Goal: Transaction & Acquisition: Purchase product/service

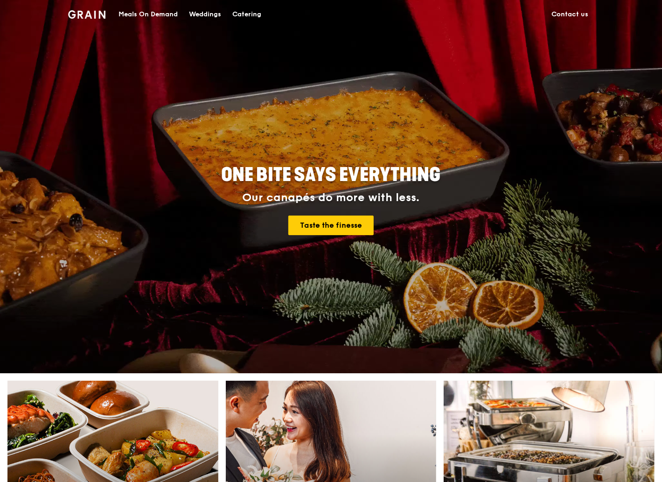
scroll to position [124, 0]
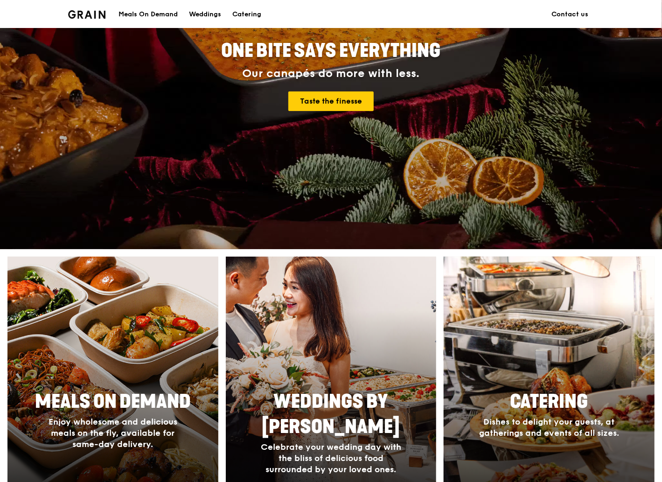
click at [548, 382] on div at bounding box center [550, 392] width 232 height 299
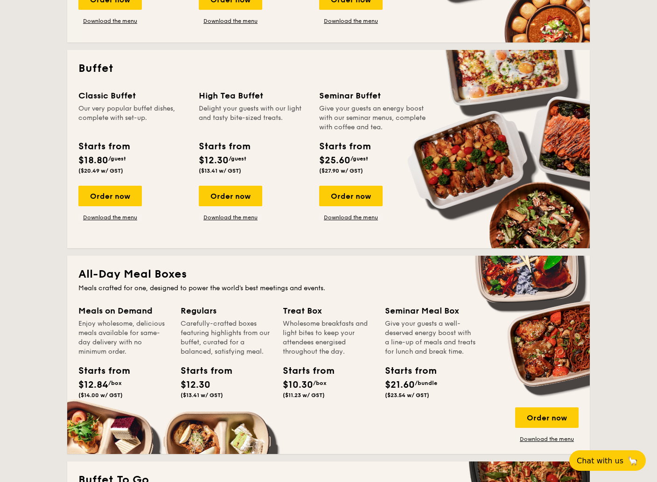
scroll to position [249, 0]
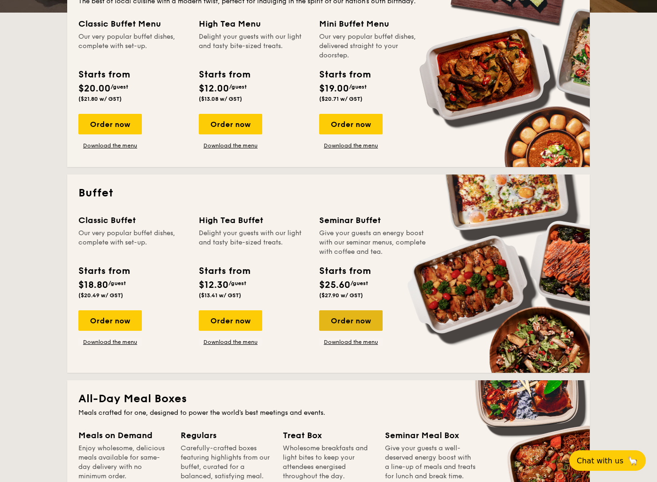
click at [347, 324] on div "Order now" at bounding box center [350, 320] width 63 height 21
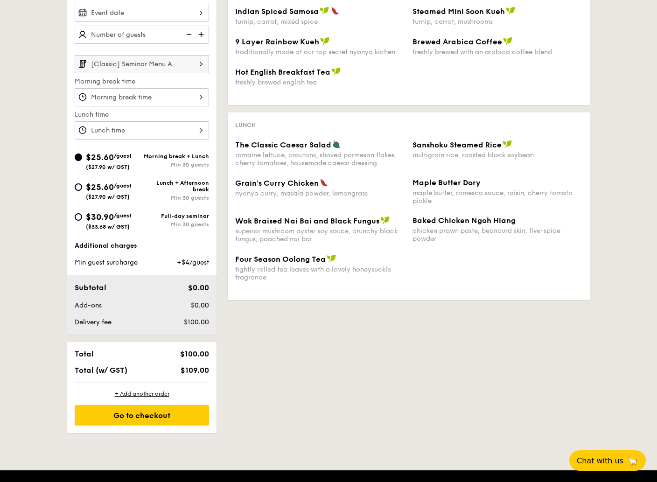
scroll to position [124, 0]
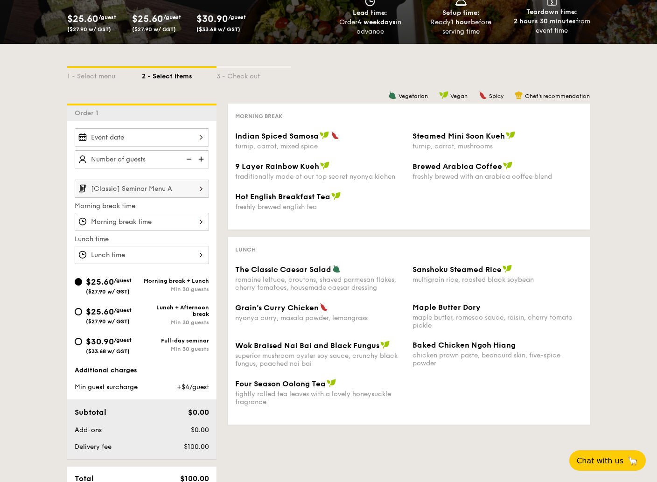
scroll to position [249, 0]
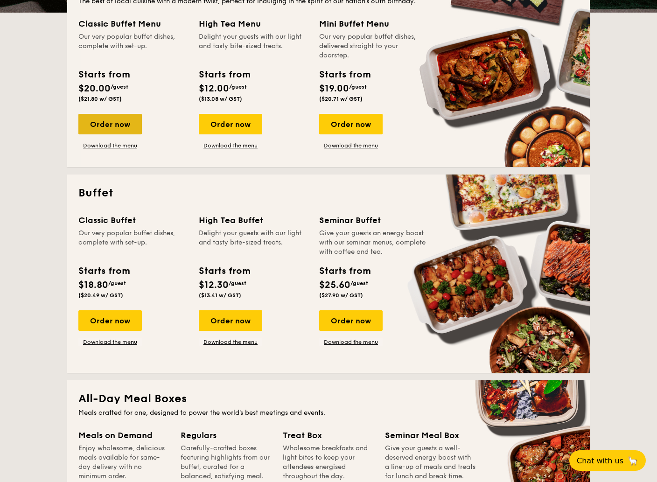
click at [116, 126] on div "Order now" at bounding box center [109, 124] width 63 height 21
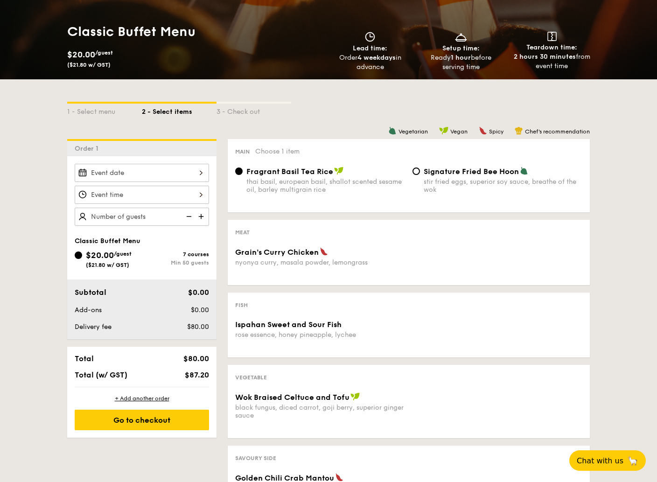
scroll to position [124, 0]
click at [286, 174] on span "Fragrant Basil Tea Rice" at bounding box center [289, 171] width 87 height 9
click at [243, 174] on input "Fragrant Basil Tea Rice thai basil, european basil, shallot scented sesame oil,…" at bounding box center [238, 171] width 7 height 7
click at [317, 172] on span "Fragrant Basil Tea Rice" at bounding box center [289, 171] width 87 height 9
click at [243, 172] on input "Fragrant Basil Tea Rice thai basil, european basil, shallot scented sesame oil,…" at bounding box center [238, 171] width 7 height 7
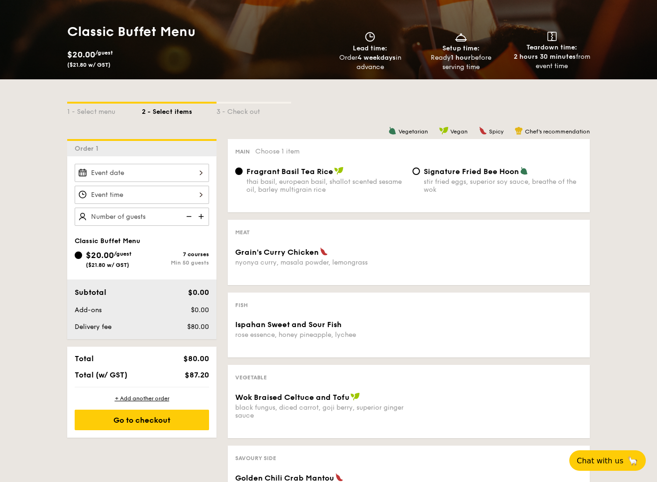
click at [194, 170] on div at bounding box center [142, 173] width 134 height 18
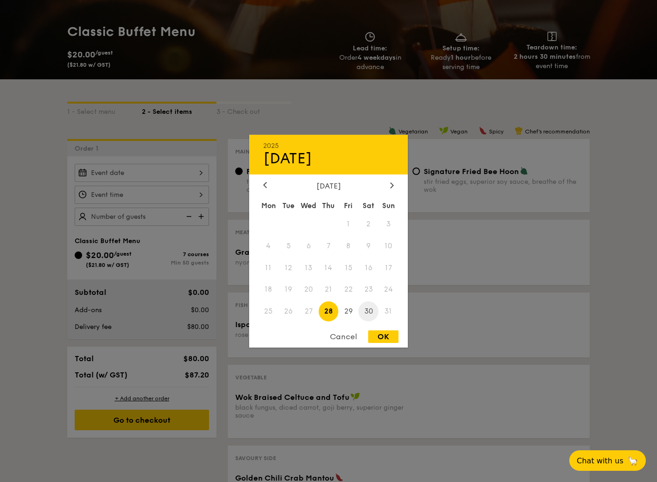
click at [370, 306] on span "30" at bounding box center [368, 311] width 20 height 20
click at [393, 344] on div "Cancel OK" at bounding box center [328, 338] width 159 height 17
click at [382, 338] on div "OK" at bounding box center [383, 336] width 30 height 13
type input "[DATE]"
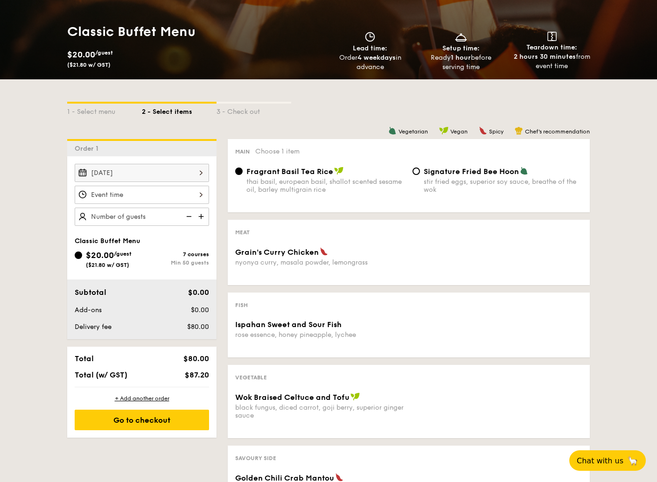
click at [195, 196] on div at bounding box center [142, 195] width 134 height 18
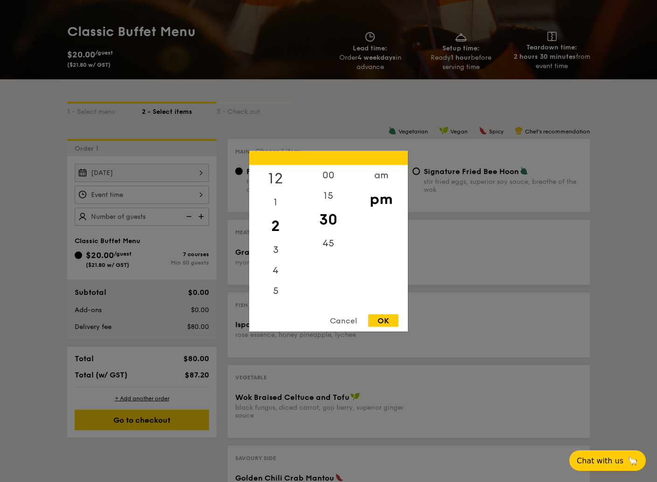
click at [279, 175] on div "12" at bounding box center [275, 178] width 53 height 27
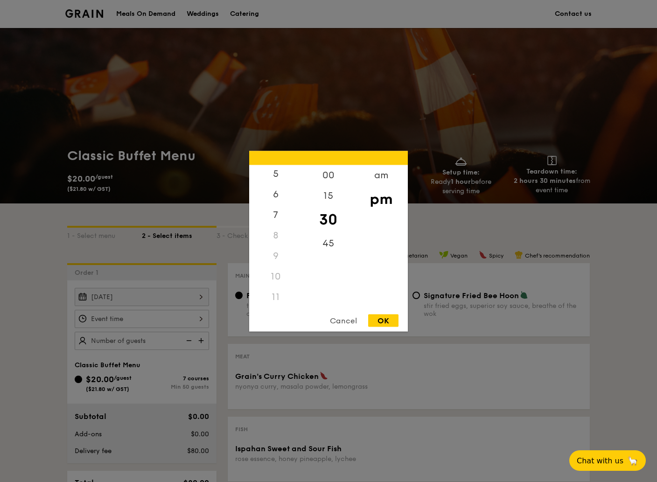
scroll to position [110, 0]
click at [271, 296] on div "11" at bounding box center [275, 297] width 53 height 21
click at [275, 297] on div "11" at bounding box center [275, 297] width 53 height 21
click at [319, 221] on div "30" at bounding box center [328, 219] width 53 height 27
click at [380, 175] on div "am" at bounding box center [381, 178] width 53 height 27
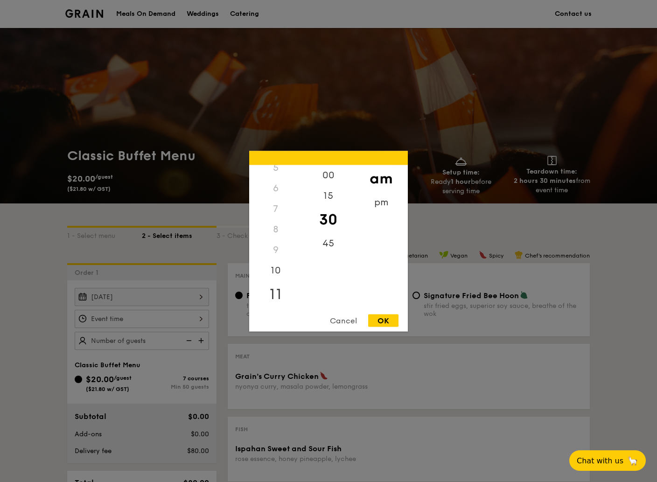
click at [271, 294] on div "11" at bounding box center [275, 293] width 53 height 27
click at [380, 319] on div "OK" at bounding box center [383, 320] width 30 height 13
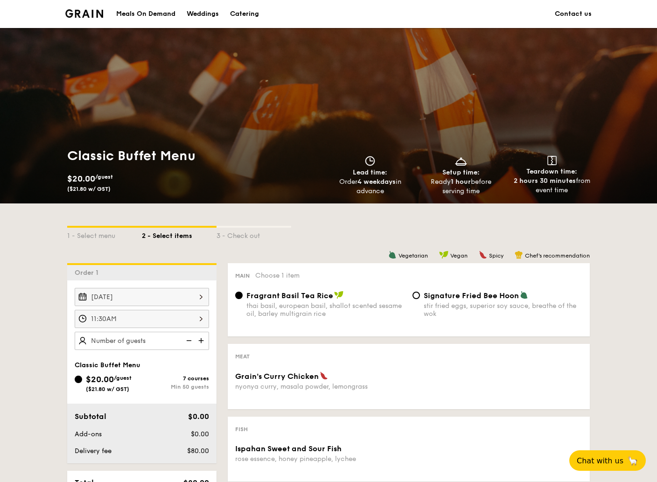
click at [197, 319] on div "11:30AM" at bounding box center [142, 319] width 134 height 18
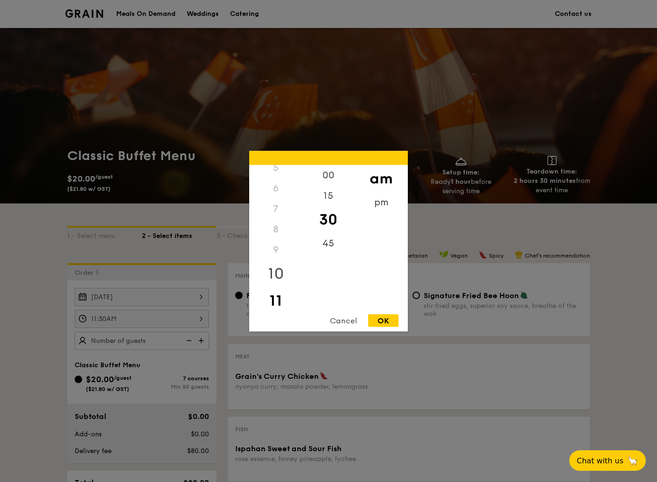
click at [277, 271] on div "10" at bounding box center [275, 273] width 53 height 27
click at [389, 323] on div "OK" at bounding box center [383, 320] width 30 height 13
type input "10:30AM"
click at [197, 318] on div "10:30AM 12 1 2 3 4 5 6 7 8 9 10 11 00 15 30 45 am pm Cancel OK" at bounding box center [142, 319] width 134 height 18
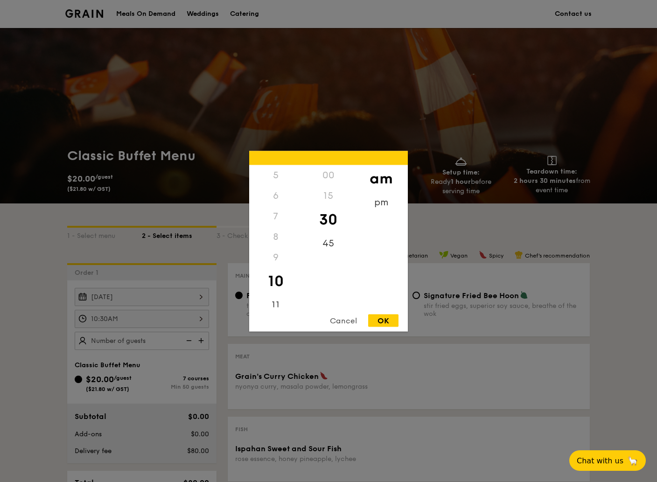
click at [330, 172] on div "00" at bounding box center [328, 175] width 53 height 21
click at [324, 176] on div "00" at bounding box center [328, 175] width 53 height 21
click at [383, 319] on div "OK" at bounding box center [383, 320] width 30 height 13
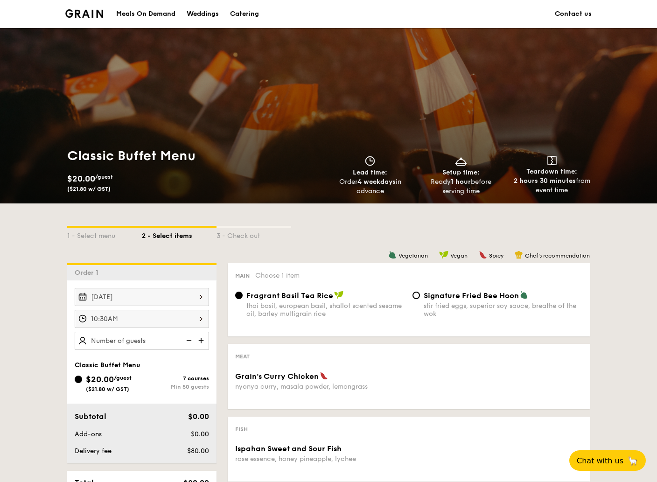
click at [202, 316] on div "10:30AM" at bounding box center [142, 319] width 134 height 18
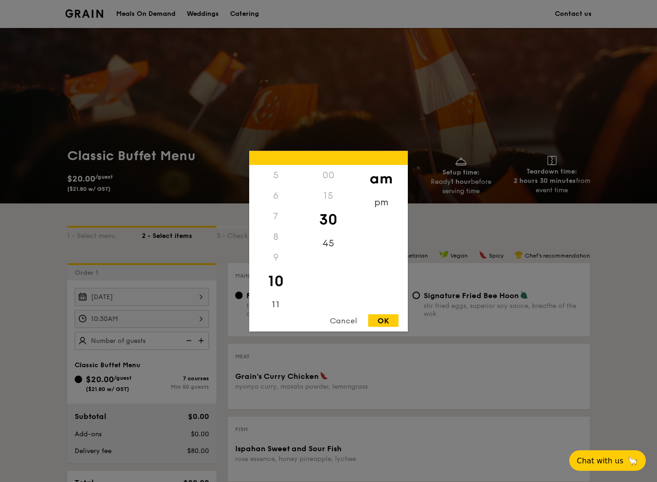
click at [327, 175] on div "00" at bounding box center [328, 175] width 53 height 21
click at [328, 173] on div "00" at bounding box center [328, 175] width 53 height 21
click at [329, 174] on div "00" at bounding box center [328, 175] width 53 height 21
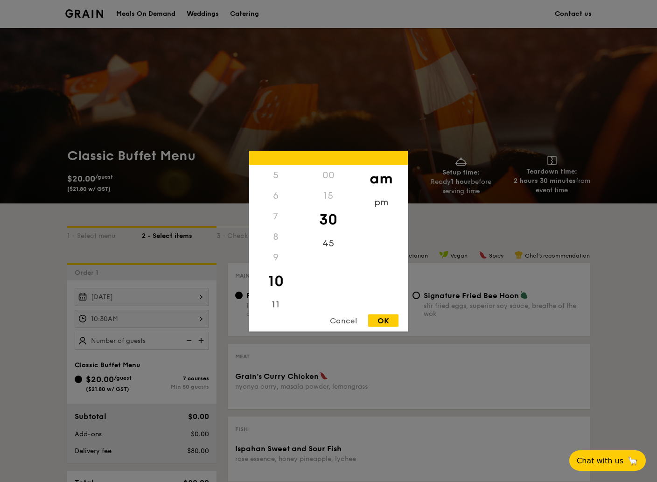
click at [332, 196] on div "15" at bounding box center [328, 195] width 53 height 21
click at [331, 219] on div "30" at bounding box center [328, 219] width 53 height 27
click at [322, 195] on div "15" at bounding box center [328, 195] width 53 height 21
click at [328, 195] on div "15" at bounding box center [328, 195] width 53 height 21
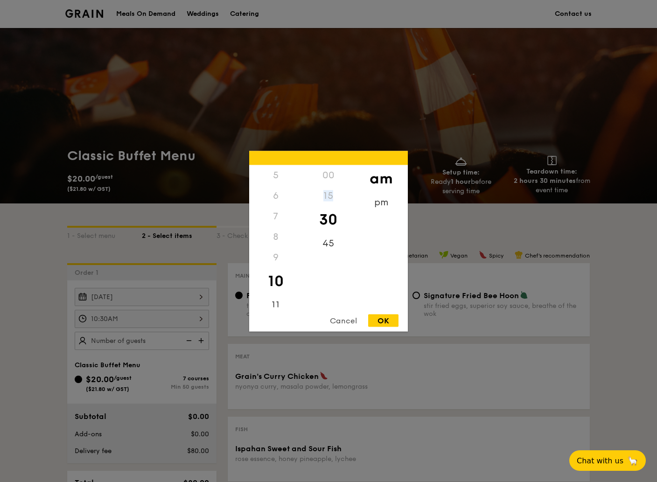
click at [328, 195] on div "15" at bounding box center [328, 195] width 53 height 21
click at [390, 321] on div "OK" at bounding box center [383, 320] width 30 height 13
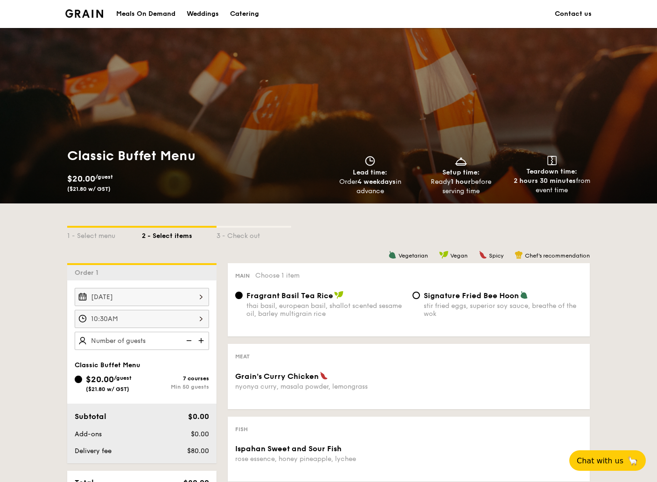
click at [204, 338] on img at bounding box center [202, 341] width 14 height 18
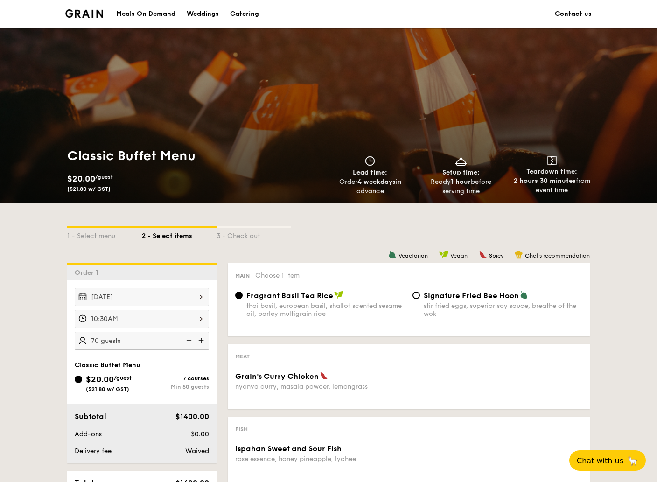
click at [204, 338] on img at bounding box center [202, 341] width 14 height 18
click at [183, 340] on img at bounding box center [188, 341] width 14 height 18
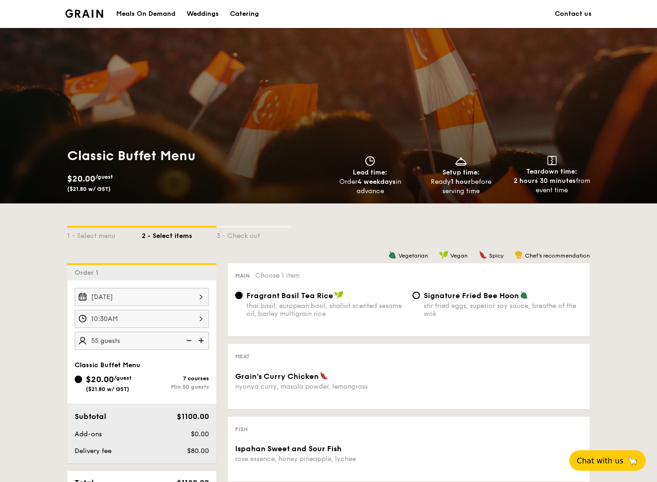
click at [183, 340] on img at bounding box center [188, 341] width 14 height 18
type input "50 guests"
click at [183, 340] on img at bounding box center [188, 341] width 14 height 18
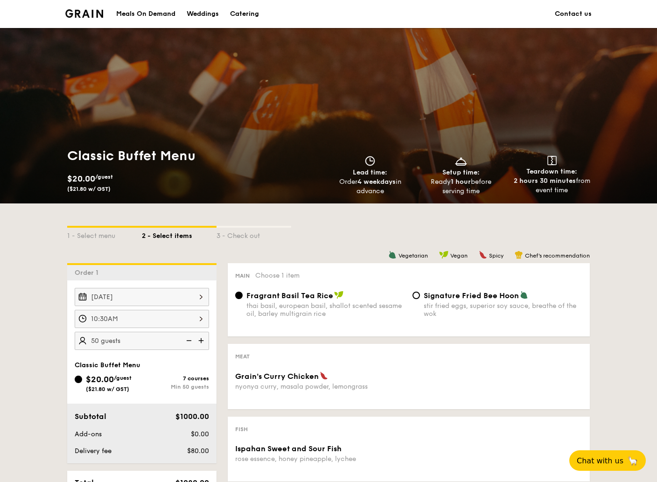
click at [183, 340] on img at bounding box center [188, 341] width 14 height 18
click at [190, 339] on img at bounding box center [188, 341] width 14 height 18
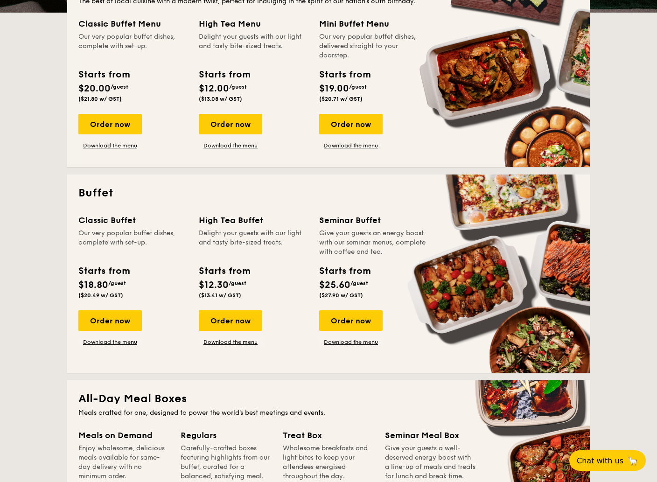
scroll to position [124, 0]
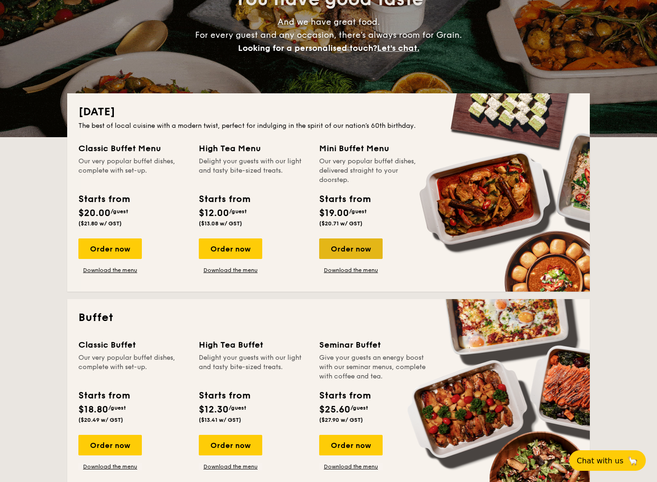
click at [350, 251] on div "Order now" at bounding box center [350, 248] width 63 height 21
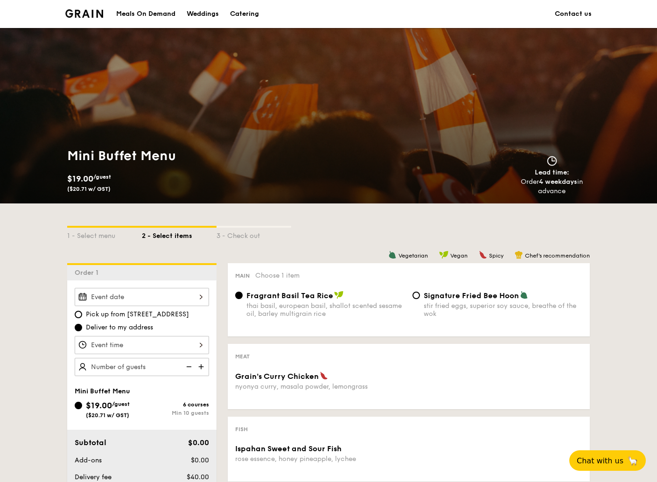
click at [203, 296] on div at bounding box center [142, 297] width 134 height 18
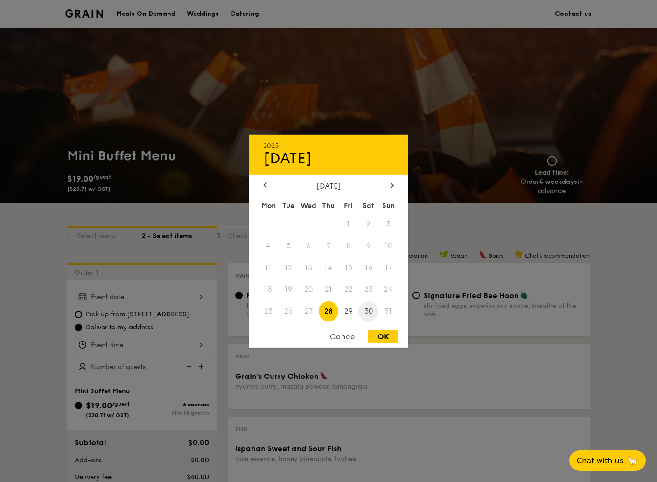
click at [369, 310] on span "30" at bounding box center [368, 311] width 20 height 20
click at [390, 338] on div "OK" at bounding box center [383, 336] width 30 height 13
type input "Aug 30, 2025"
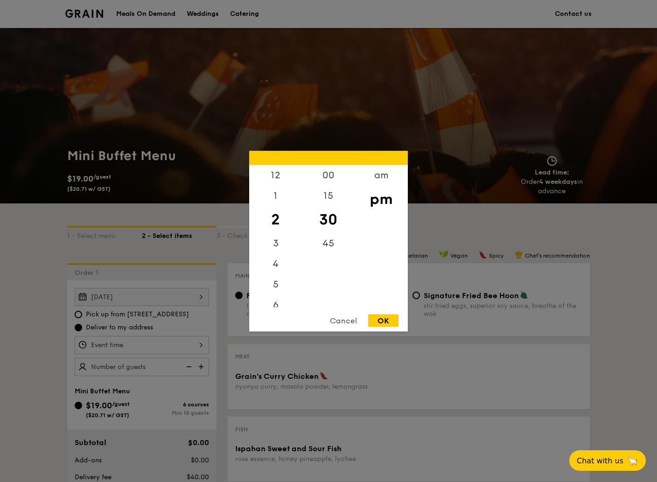
click at [199, 343] on div "12 1 2 3 4 5 6 7 8 9 10 11 00 15 30 45 am pm Cancel OK" at bounding box center [142, 345] width 134 height 18
click at [273, 275] on div "10" at bounding box center [275, 276] width 53 height 21
click at [278, 276] on div "10" at bounding box center [275, 276] width 53 height 21
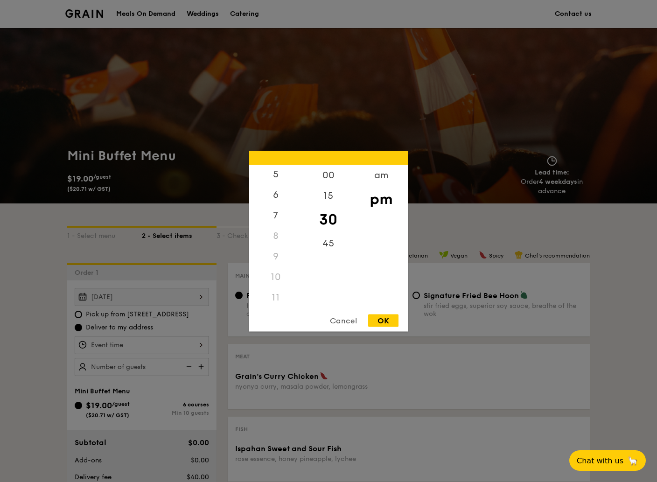
click at [278, 276] on div "10" at bounding box center [275, 276] width 53 height 21
click at [278, 272] on div "10" at bounding box center [275, 276] width 53 height 21
click at [387, 173] on div "am" at bounding box center [381, 178] width 53 height 27
click at [284, 275] on div "10" at bounding box center [275, 279] width 53 height 27
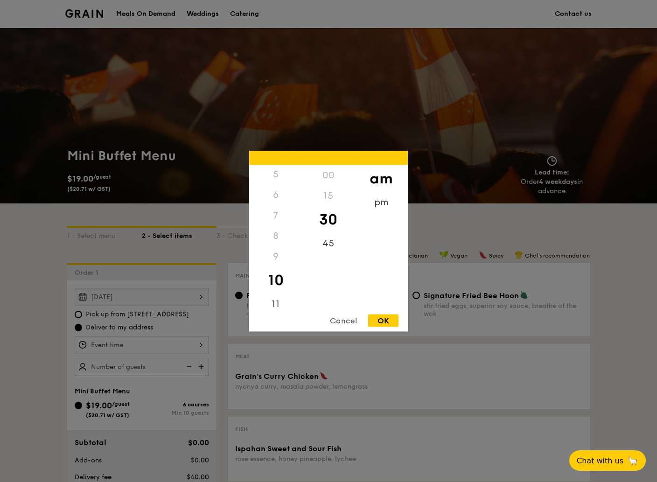
click at [326, 194] on div "15" at bounding box center [328, 195] width 53 height 21
click at [383, 320] on div "OK" at bounding box center [383, 320] width 30 height 13
type input "10:30AM"
click at [199, 343] on div "10:30AM 12 1 2 3 4 5 6 7 8 9 10 11 00 15 30 45 am pm Cancel OK" at bounding box center [142, 345] width 134 height 18
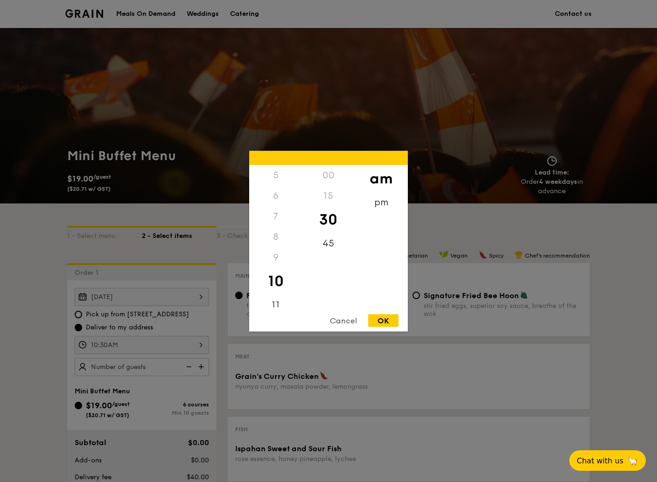
click at [388, 321] on div "OK" at bounding box center [383, 320] width 30 height 13
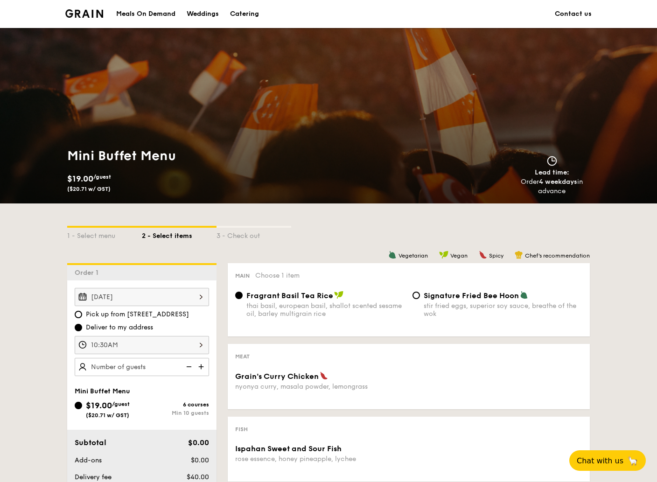
scroll to position [124, 0]
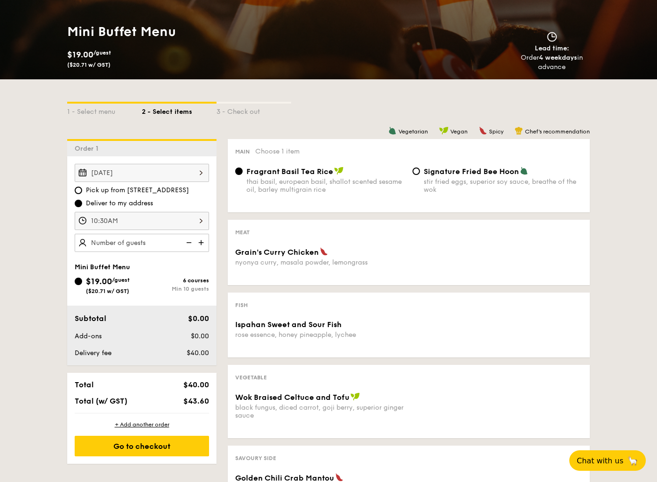
click at [201, 242] on img at bounding box center [202, 243] width 14 height 18
type input "25 guests"
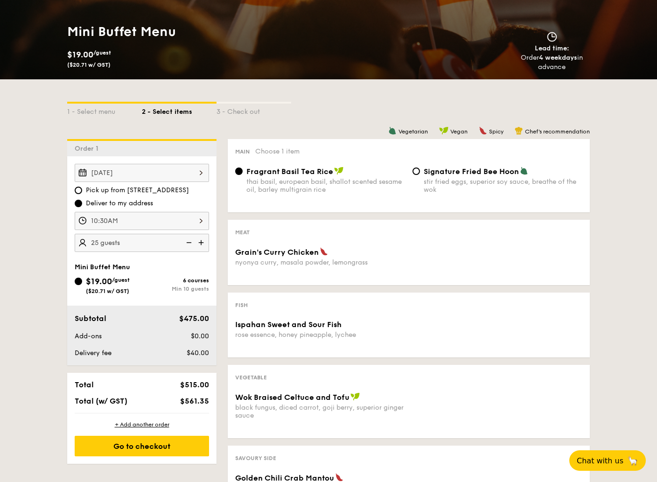
click at [323, 171] on span "Fragrant Basil Tea Rice" at bounding box center [289, 171] width 87 height 9
click at [243, 171] on input "Fragrant Basil Tea Rice thai basil, european basil, shallot scented sesame oil,…" at bounding box center [238, 171] width 7 height 7
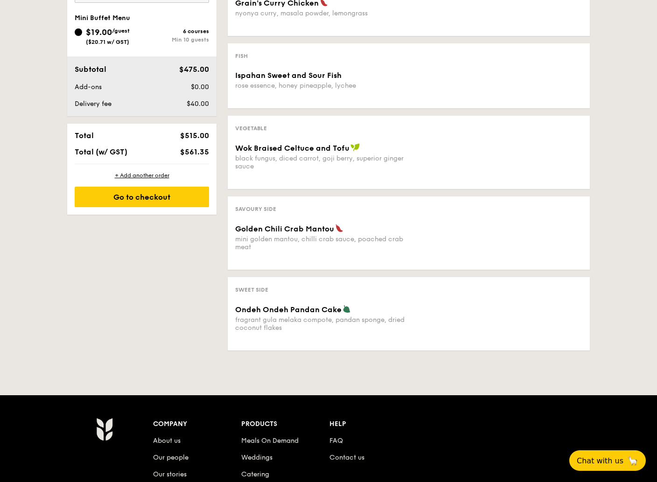
scroll to position [249, 0]
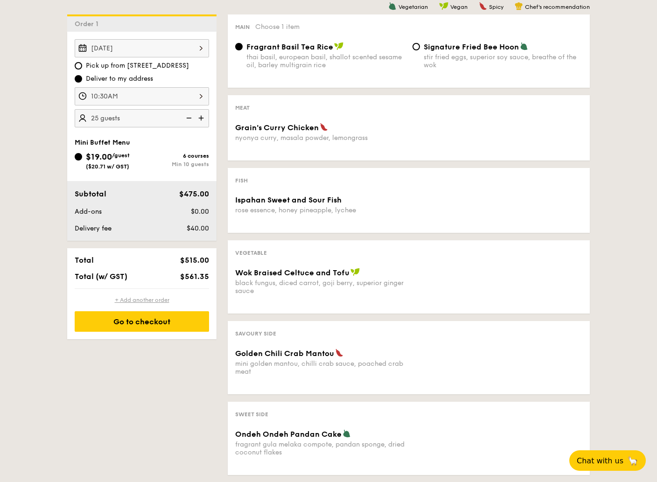
click at [117, 299] on div "+ Add another order" at bounding box center [142, 299] width 134 height 7
radio input "true"
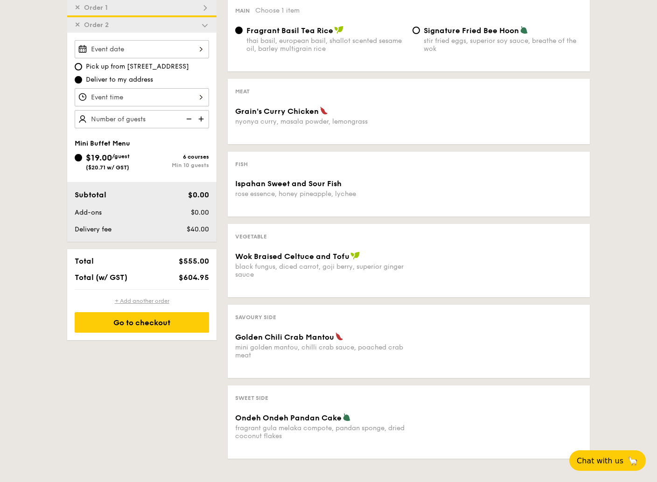
scroll to position [266, 0]
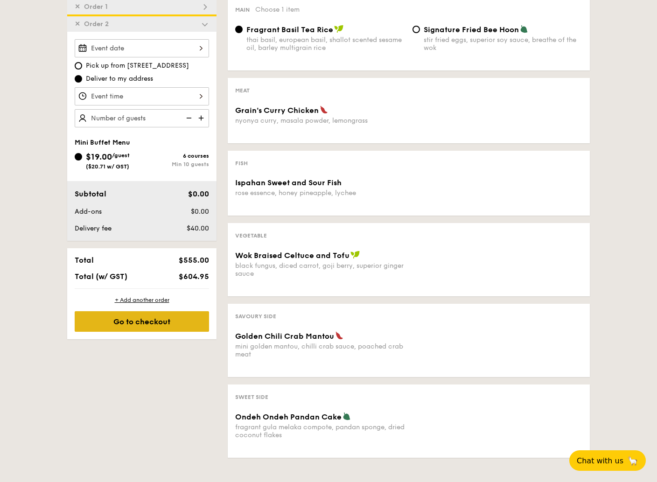
click at [157, 321] on div "Go to checkout" at bounding box center [142, 321] width 134 height 21
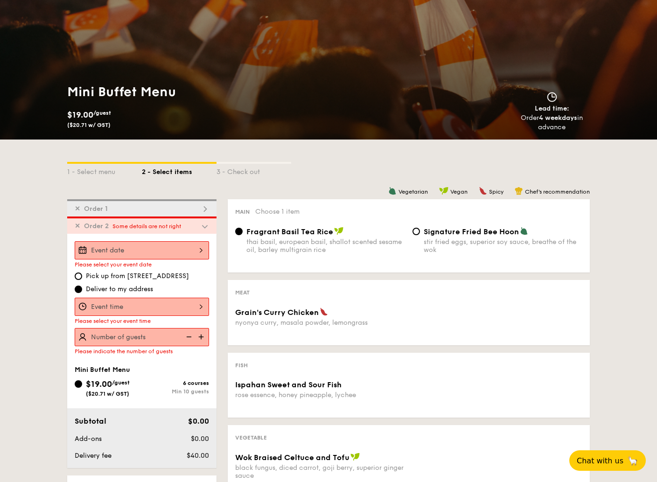
scroll to position [0, 0]
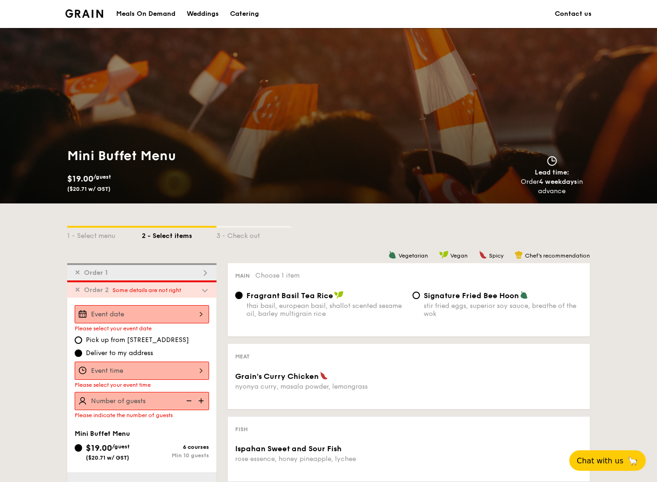
click at [200, 313] on div at bounding box center [142, 314] width 134 height 18
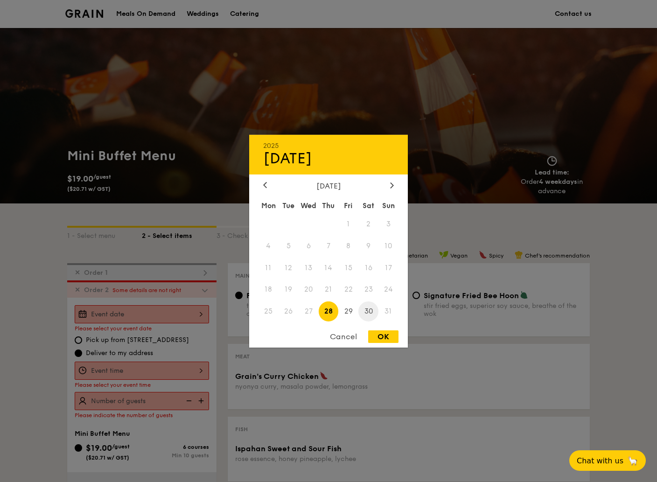
click at [370, 311] on span "30" at bounding box center [368, 311] width 20 height 20
click at [385, 338] on div "OK" at bounding box center [383, 336] width 30 height 13
type input "Aug 30, 2025"
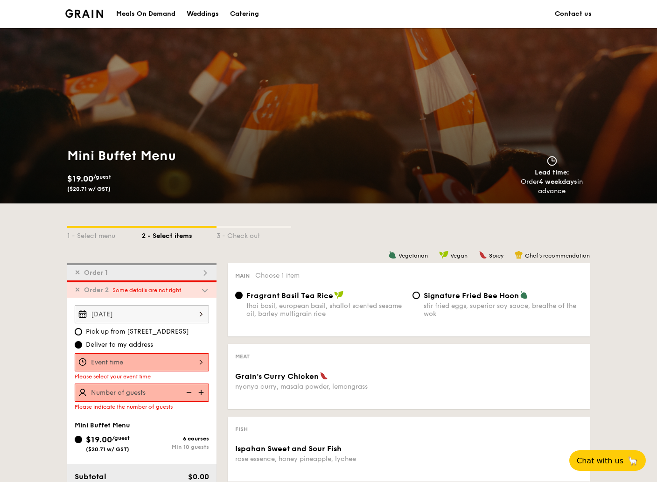
click at [202, 360] on div at bounding box center [142, 362] width 134 height 18
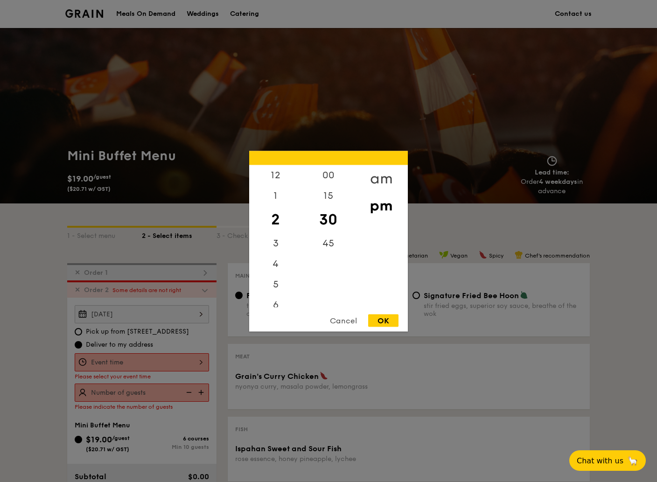
click at [379, 173] on div "am" at bounding box center [381, 178] width 53 height 27
click at [272, 275] on div "10" at bounding box center [275, 279] width 53 height 27
click at [383, 324] on div "OK" at bounding box center [383, 320] width 30 height 13
type input "10:30AM"
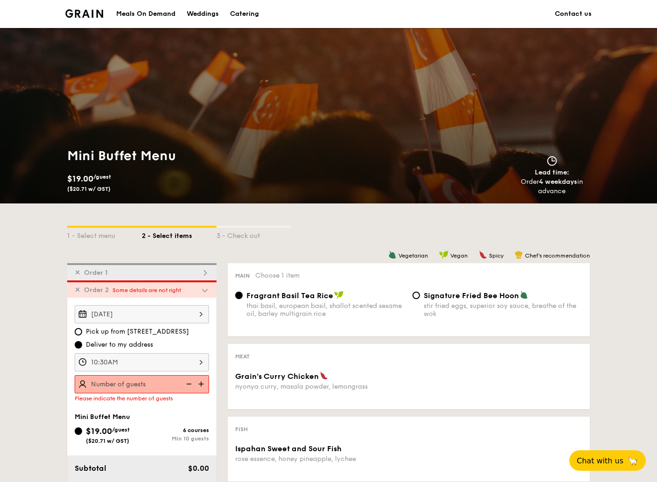
click at [193, 385] on img at bounding box center [188, 384] width 14 height 18
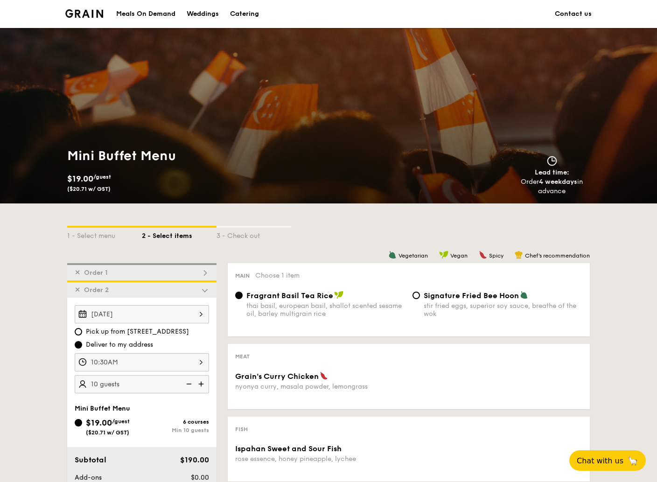
click at [202, 385] on img at bounding box center [202, 384] width 14 height 18
click at [184, 385] on img at bounding box center [188, 384] width 14 height 18
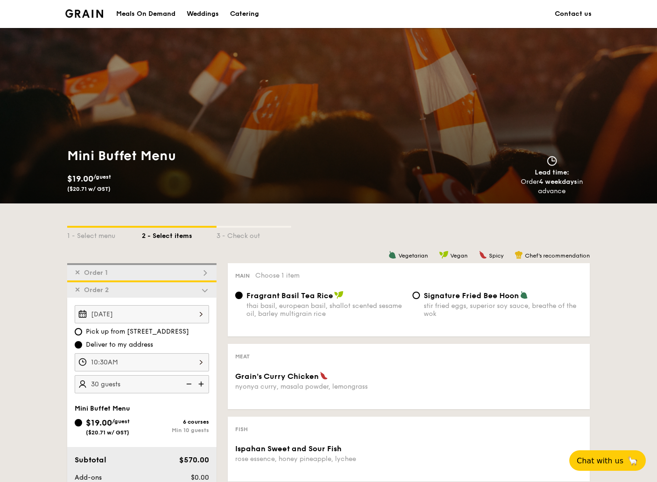
type input "25 guests"
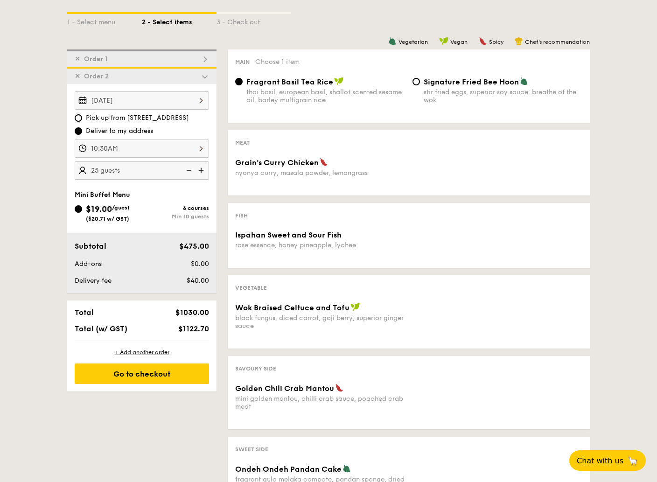
scroll to position [249, 0]
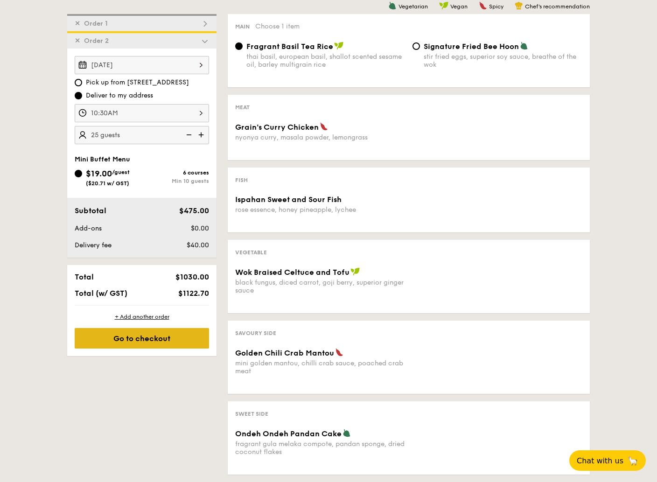
click at [145, 336] on div "Go to checkout" at bounding box center [142, 338] width 134 height 21
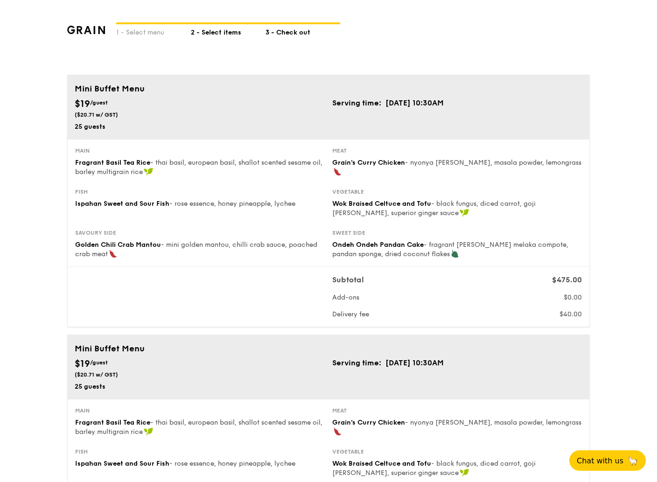
click at [216, 32] on div "2 - Select items" at bounding box center [228, 30] width 75 height 13
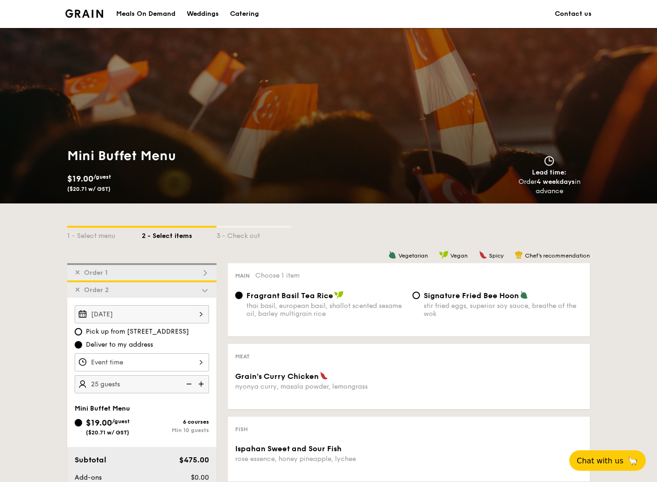
scroll to position [124, 0]
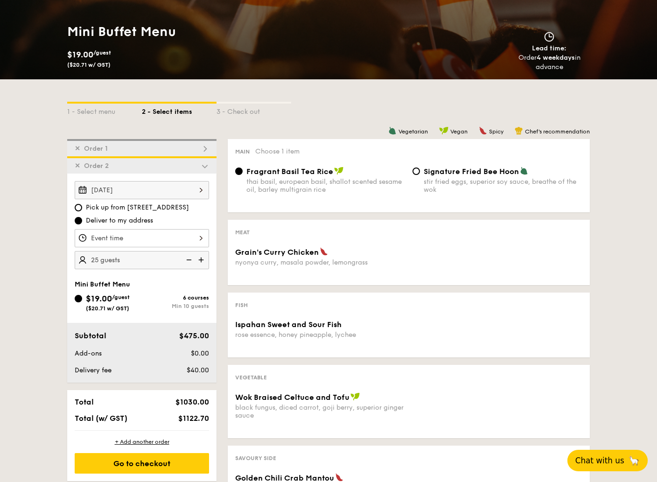
click at [602, 461] on span "Chat with us" at bounding box center [599, 460] width 49 height 9
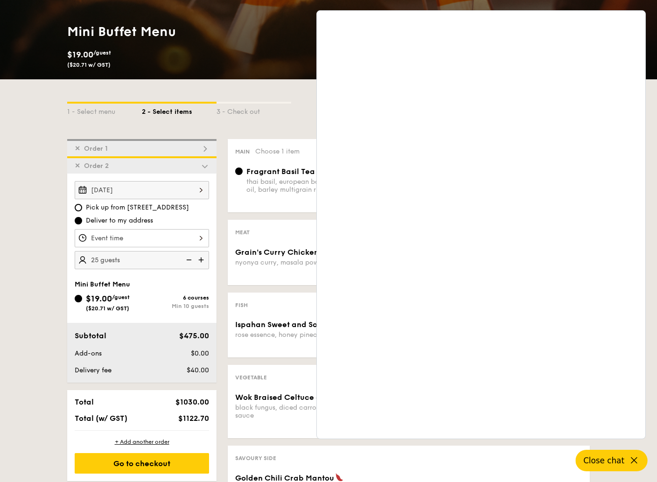
click at [107, 149] on span "Order 1" at bounding box center [95, 149] width 31 height 8
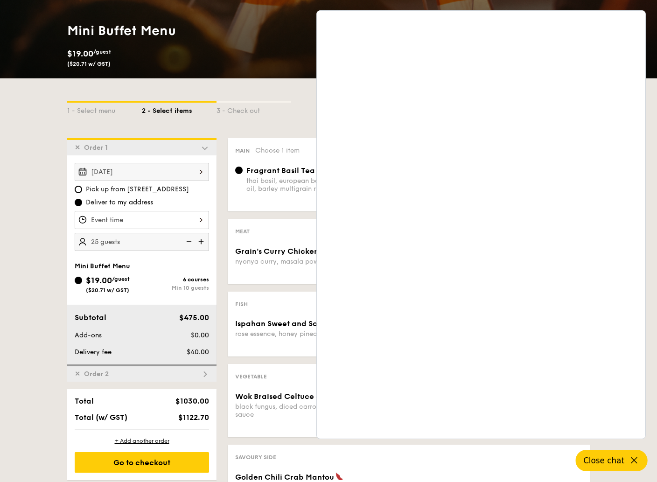
scroll to position [125, 0]
click at [111, 373] on span "Order 2" at bounding box center [96, 375] width 32 height 8
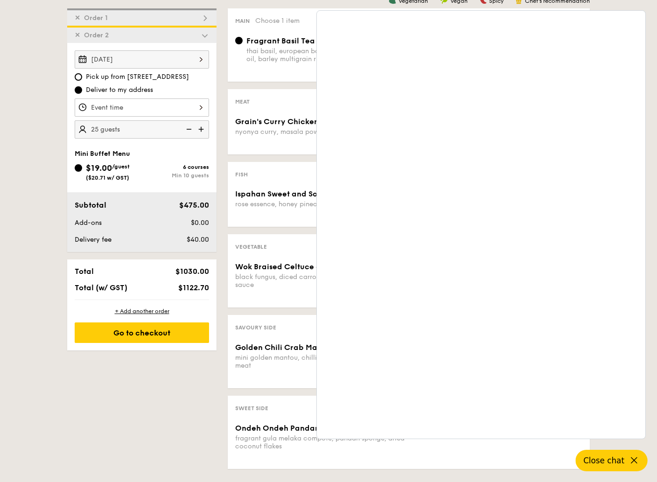
scroll to position [266, 0]
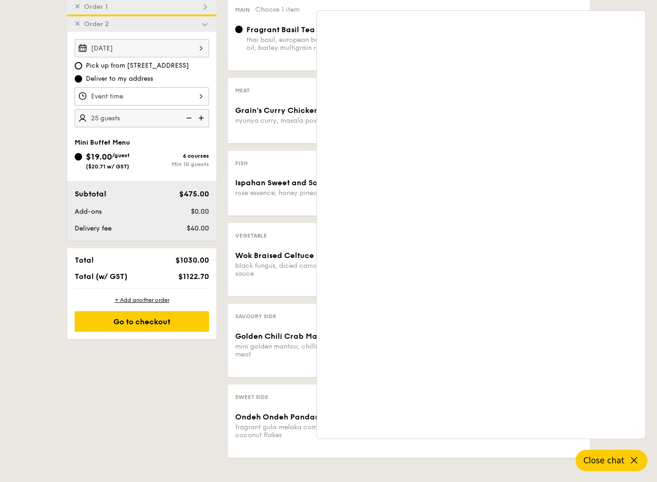
click at [141, 4] on div "✕ Order 1" at bounding box center [141, 5] width 149 height 17
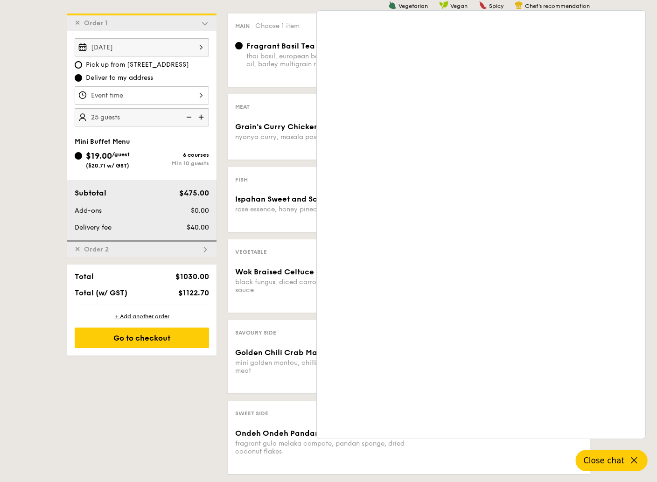
scroll to position [249, 0]
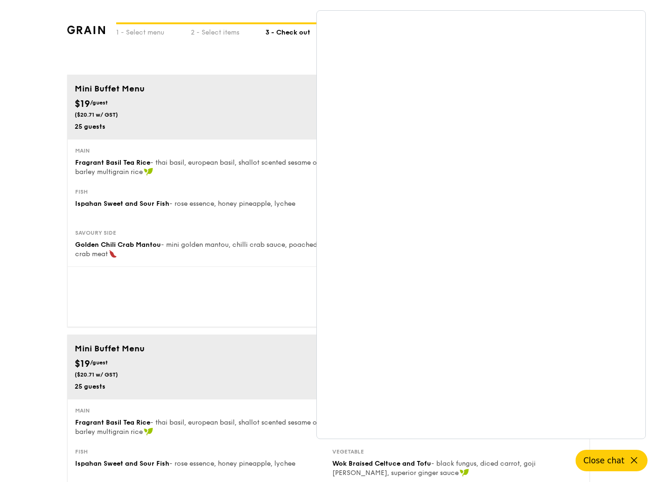
scroll to position [51, 0]
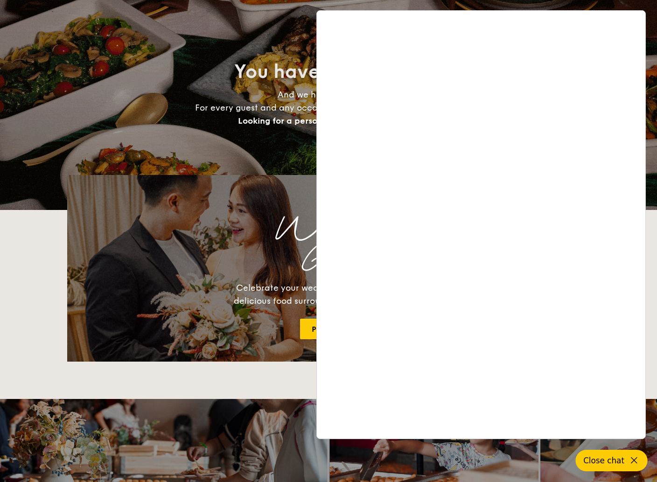
scroll to position [124, 0]
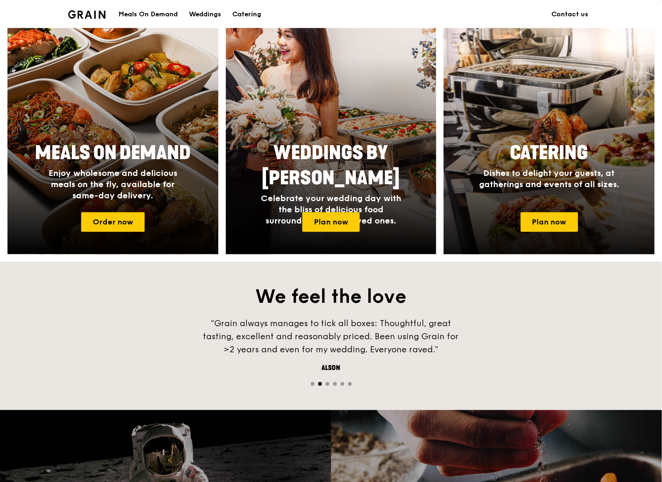
scroll to position [373, 0]
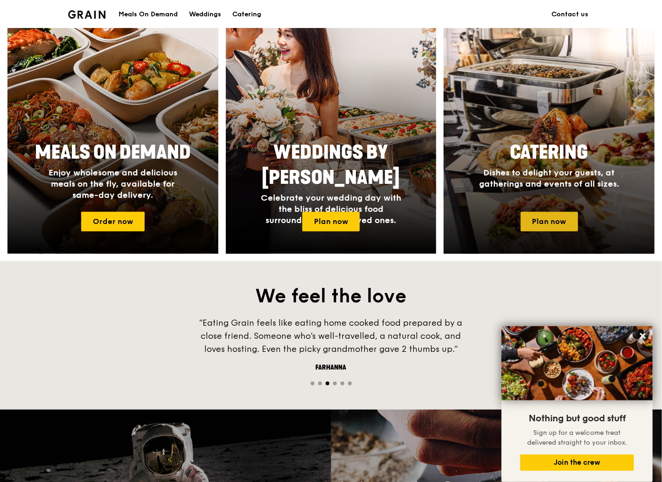
click at [556, 223] on link "Plan now" at bounding box center [549, 222] width 57 height 20
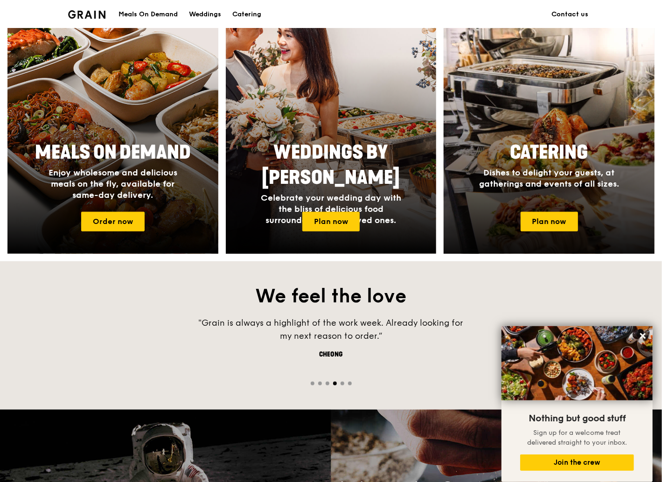
click at [521, 153] on span "Catering" at bounding box center [550, 152] width 78 height 22
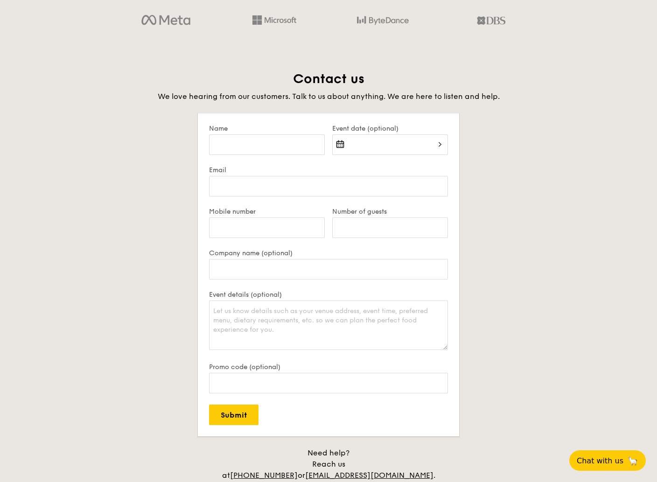
scroll to position [1742, 0]
click at [264, 148] on input "Name" at bounding box center [267, 144] width 116 height 21
type input "zhang zi"
click at [378, 143] on div at bounding box center [390, 150] width 116 height 32
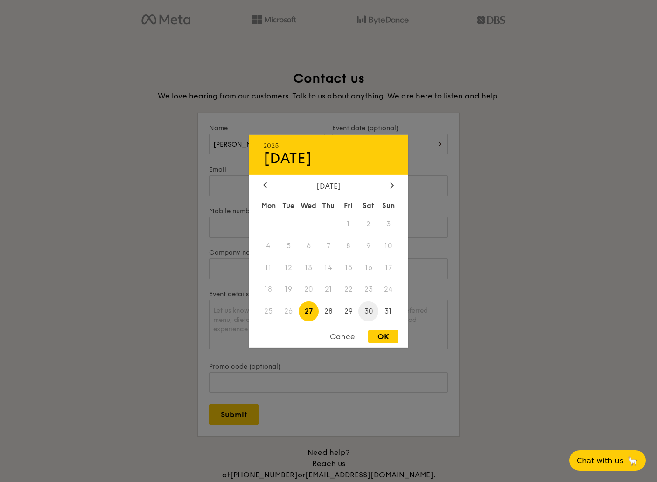
click at [367, 313] on span "30" at bounding box center [368, 311] width 20 height 20
click at [384, 337] on div "OK" at bounding box center [383, 336] width 30 height 13
type input "Aug 30, 2025"
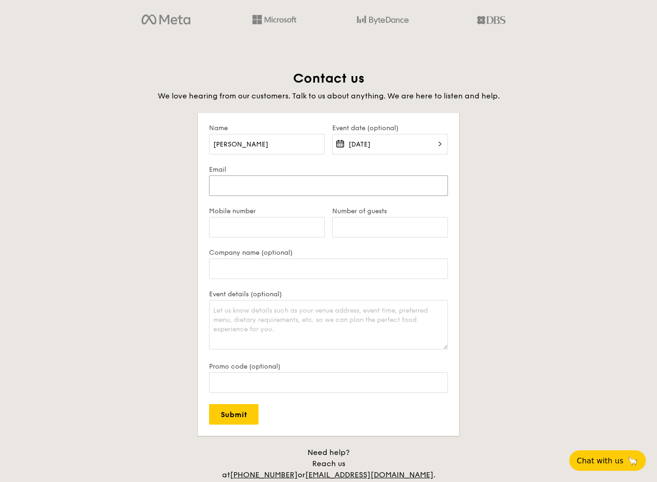
click at [268, 194] on input "Email" at bounding box center [328, 185] width 239 height 21
type input "zhangz@newcentury-cadcam.com"
click at [273, 227] on input "Mobile number" at bounding box center [267, 227] width 116 height 21
type input "93280536"
click at [364, 228] on input "Number of guests" at bounding box center [390, 227] width 116 height 21
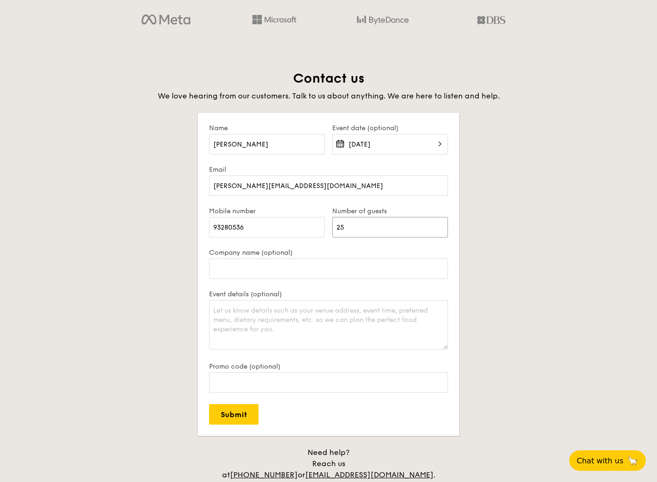
type input "25"
click at [311, 270] on input "Company name (optional)" at bounding box center [328, 269] width 239 height 21
type input "New Century Precision Pte Ltd"
click at [284, 313] on textarea "Event details (optional)" at bounding box center [328, 324] width 239 height 49
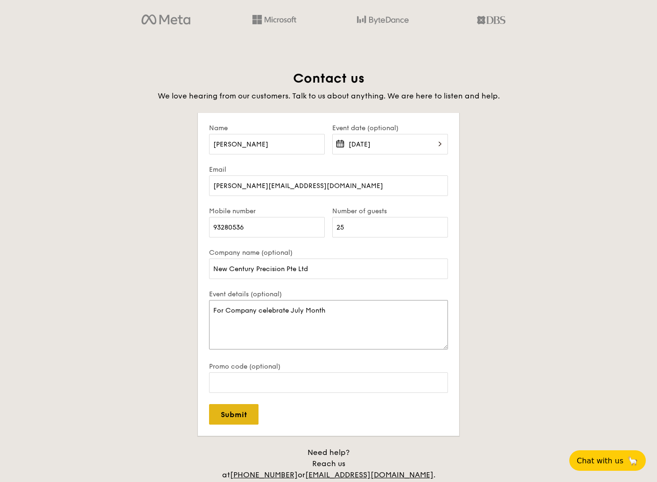
type textarea "For Company celebrate July Month"
click at [238, 417] on input "Submit" at bounding box center [233, 414] width 49 height 21
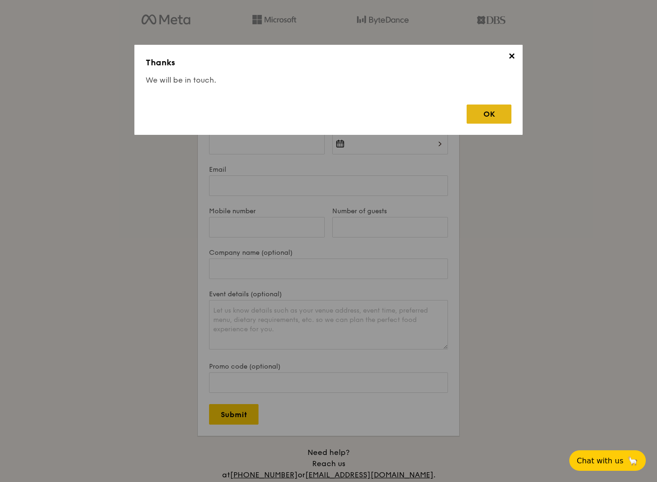
click at [487, 115] on div "OK" at bounding box center [489, 114] width 45 height 19
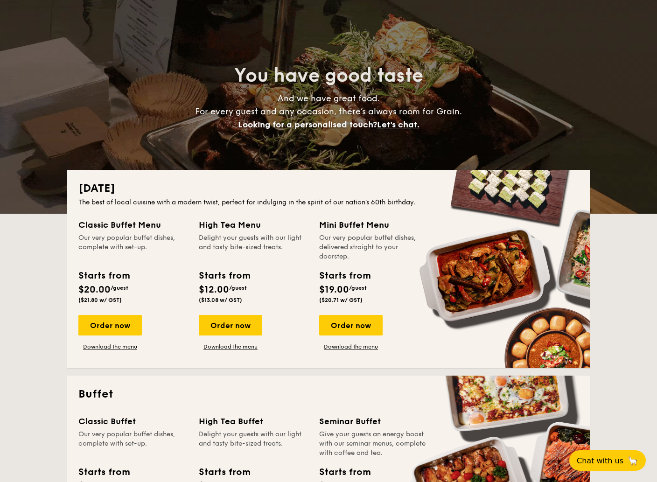
scroll to position [0, 0]
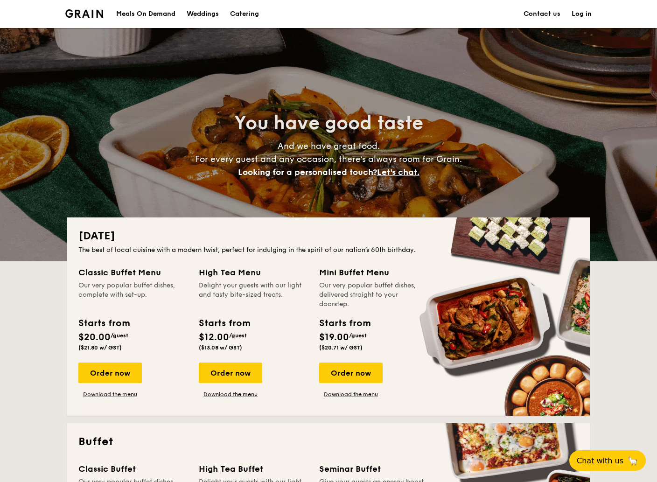
click at [247, 10] on h1 "Catering" at bounding box center [244, 14] width 29 height 28
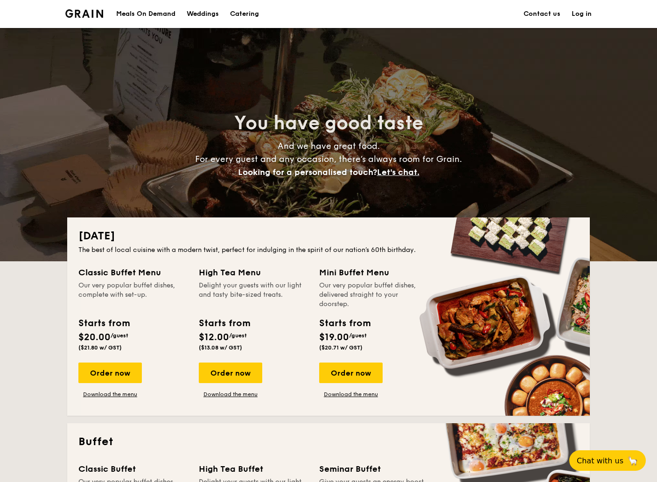
click at [244, 12] on h1 "Catering" at bounding box center [244, 14] width 29 height 28
click at [244, 14] on h1 "Catering" at bounding box center [244, 14] width 29 height 28
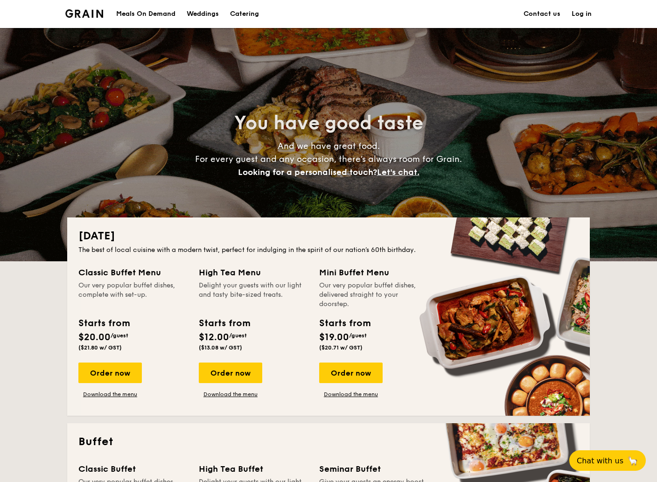
click at [250, 14] on h1 "Catering" at bounding box center [244, 14] width 29 height 28
click at [246, 13] on h1 "Catering" at bounding box center [244, 14] width 29 height 28
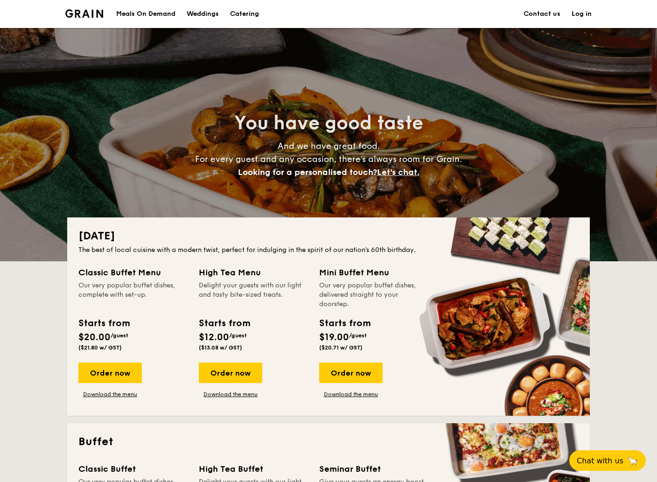
click at [245, 14] on h1 "Catering" at bounding box center [244, 14] width 29 height 28
click at [244, 14] on h1 "Catering" at bounding box center [244, 14] width 29 height 28
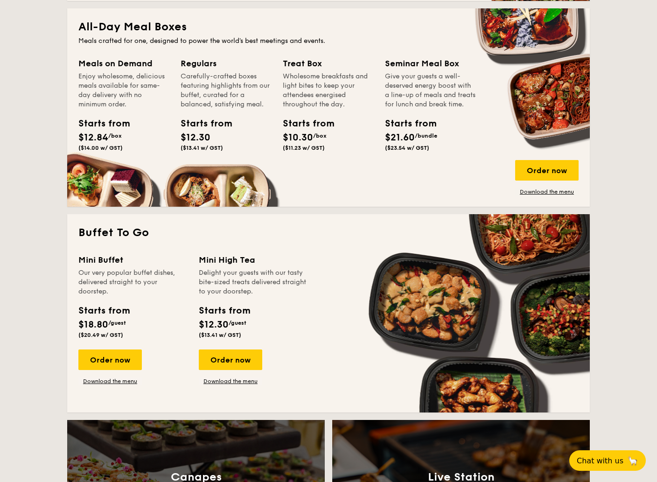
scroll to position [622, 0]
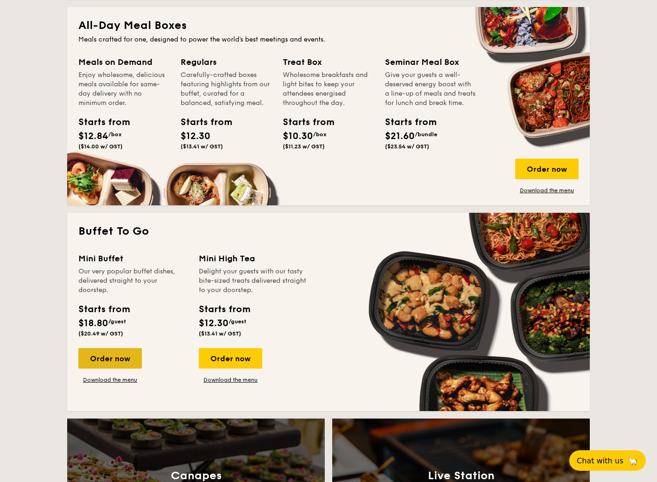
click at [108, 359] on div "Order now" at bounding box center [109, 358] width 63 height 21
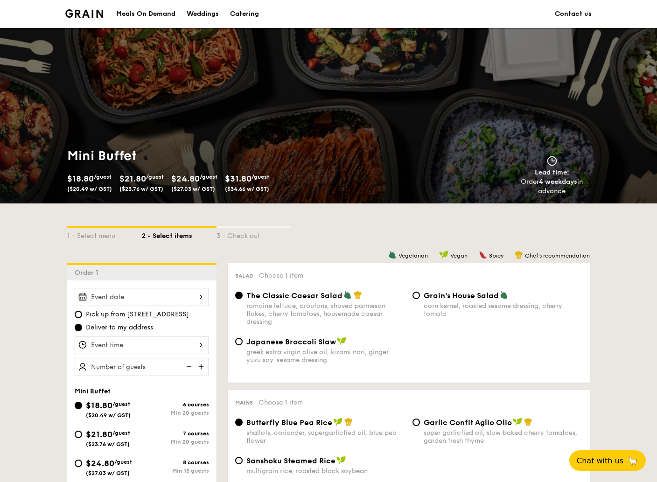
click at [198, 296] on div at bounding box center [142, 297] width 134 height 18
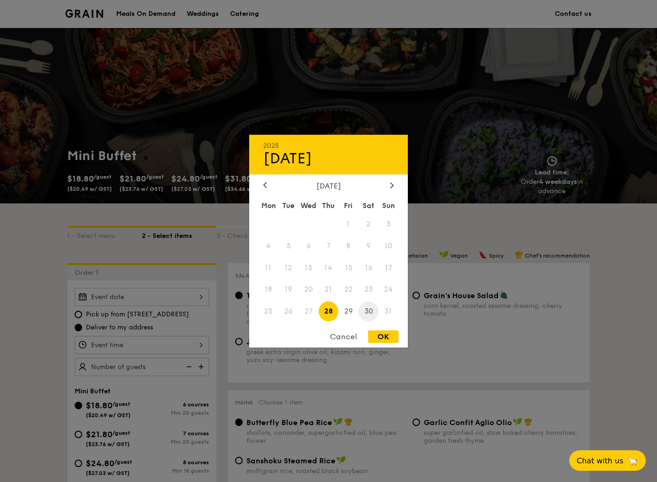
click at [367, 310] on span "30" at bounding box center [368, 311] width 20 height 20
click at [383, 338] on div "OK" at bounding box center [383, 336] width 30 height 13
type input "Aug 30, 2025"
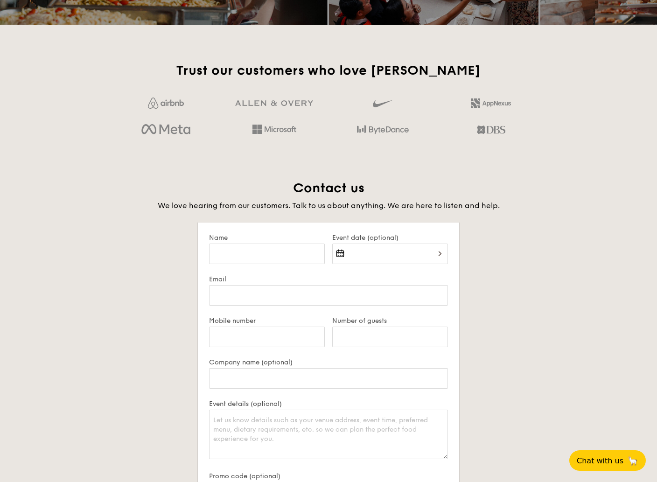
scroll to position [1518, 0]
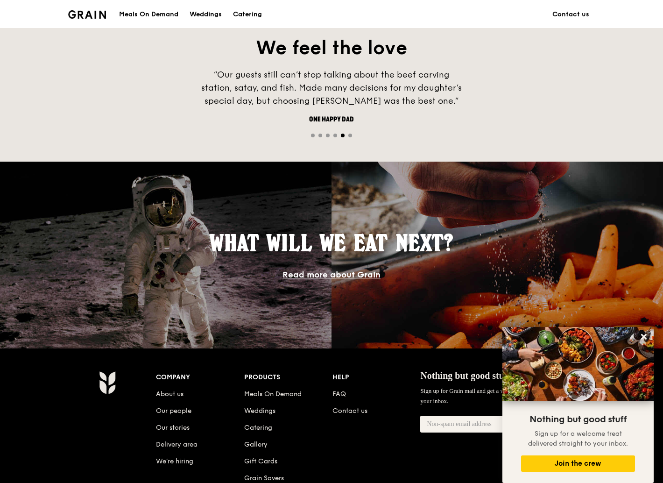
scroll to position [746, 0]
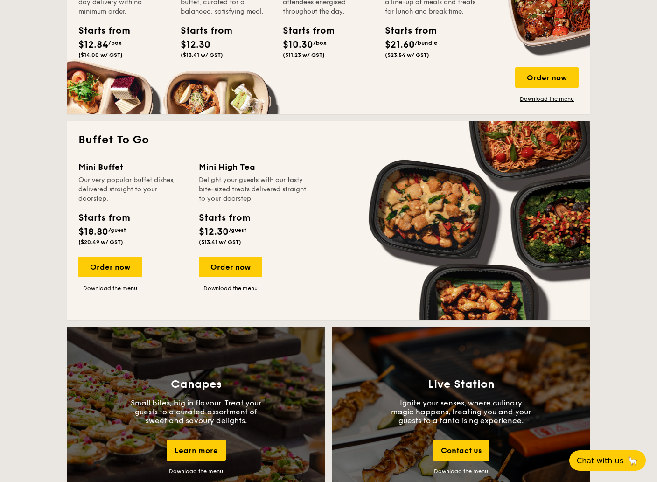
scroll to position [747, 0]
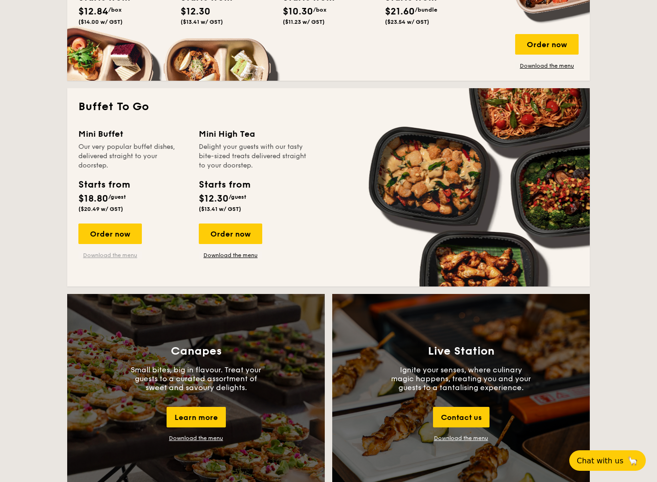
click at [120, 257] on link "Download the menu" at bounding box center [109, 255] width 63 height 7
click at [111, 237] on div "Order now" at bounding box center [109, 234] width 63 height 21
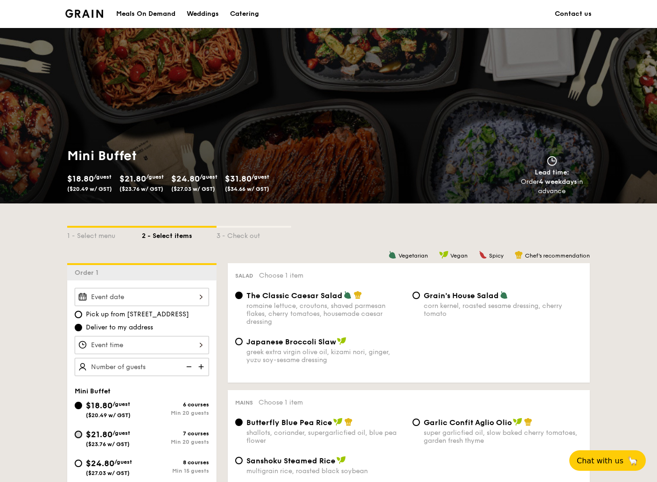
click at [82, 434] on input "$21.80 /guest ($23.76 w/ GST) 7 courses Min 20 guests" at bounding box center [78, 434] width 7 height 7
radio input "true"
radio input "false"
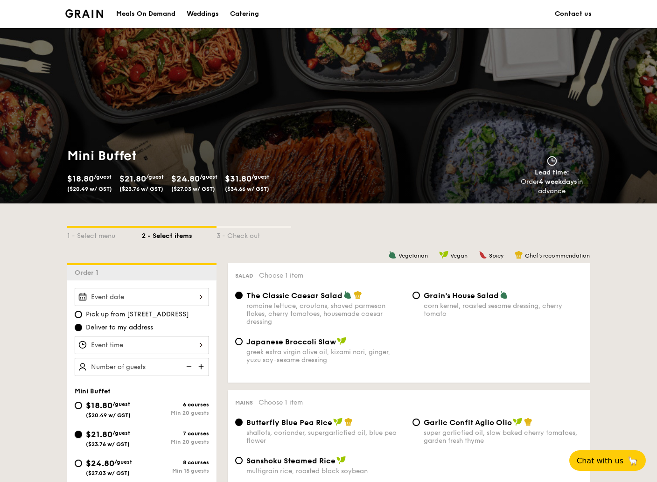
radio input "true"
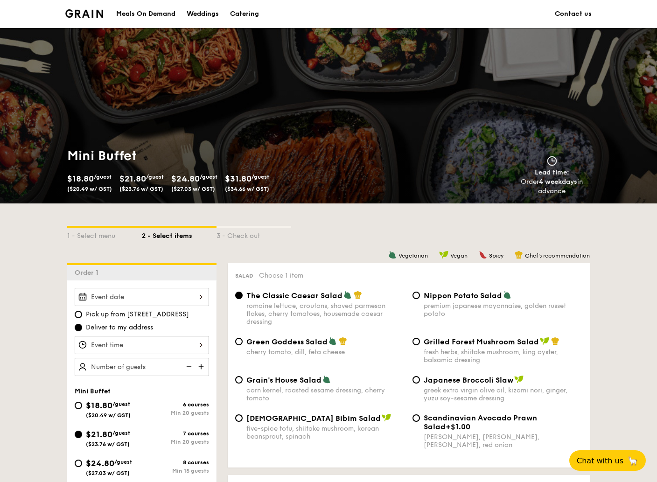
click at [203, 295] on div at bounding box center [142, 297] width 134 height 18
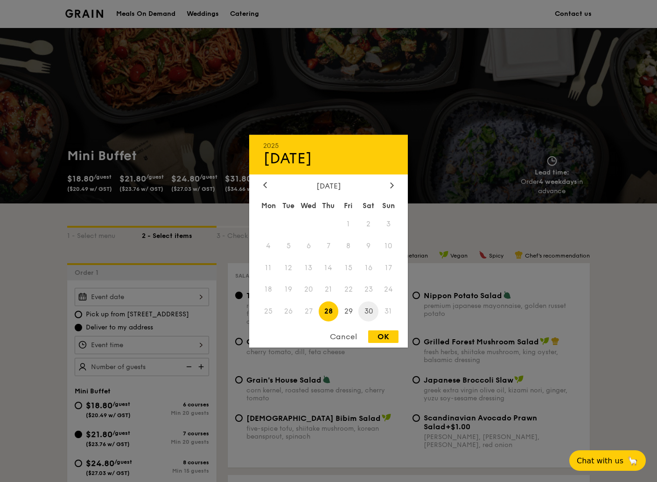
click at [370, 311] on span "30" at bounding box center [368, 311] width 20 height 20
click at [387, 340] on div "OK" at bounding box center [383, 336] width 30 height 13
type input "Aug 30, 2025"
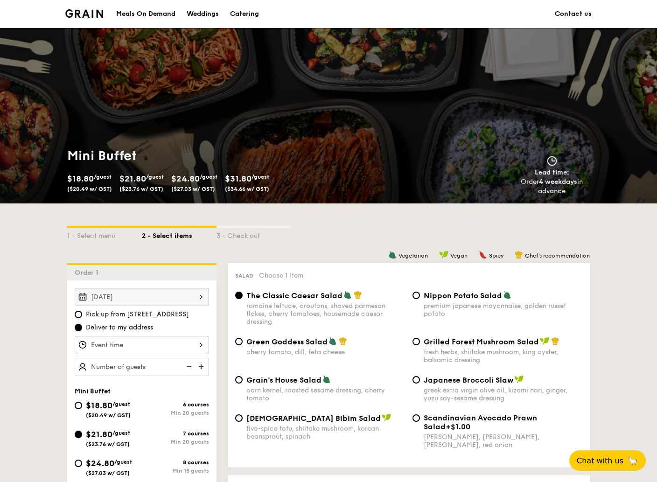
click at [192, 342] on div at bounding box center [142, 345] width 134 height 18
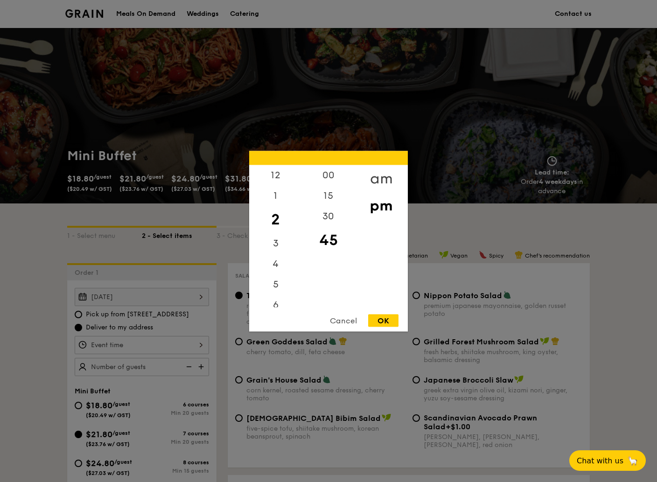
click at [385, 177] on div "am" at bounding box center [381, 178] width 53 height 27
click at [269, 272] on div "10" at bounding box center [275, 279] width 53 height 27
click at [333, 216] on div "30" at bounding box center [328, 219] width 53 height 27
click at [389, 322] on div "OK" at bounding box center [383, 320] width 30 height 13
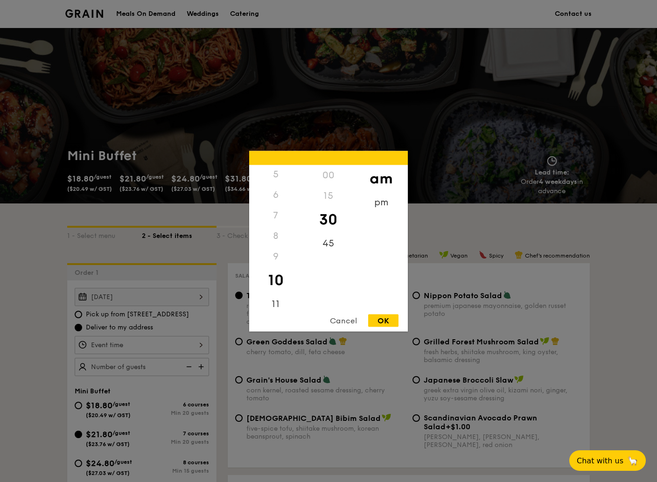
type input "10:30AM"
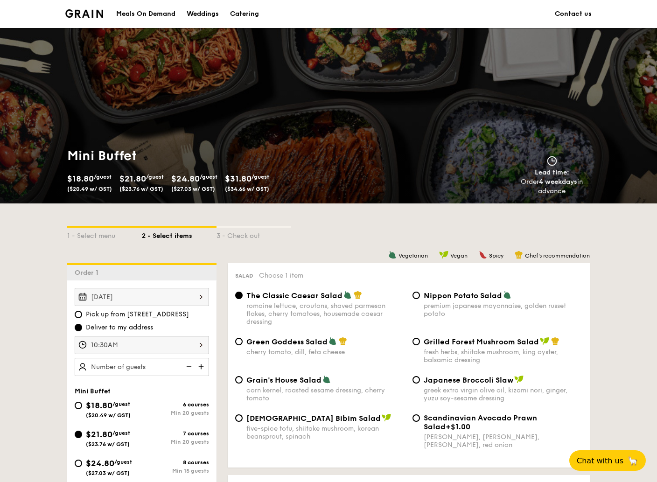
click at [201, 365] on img at bounding box center [202, 367] width 14 height 18
type input "25 guests"
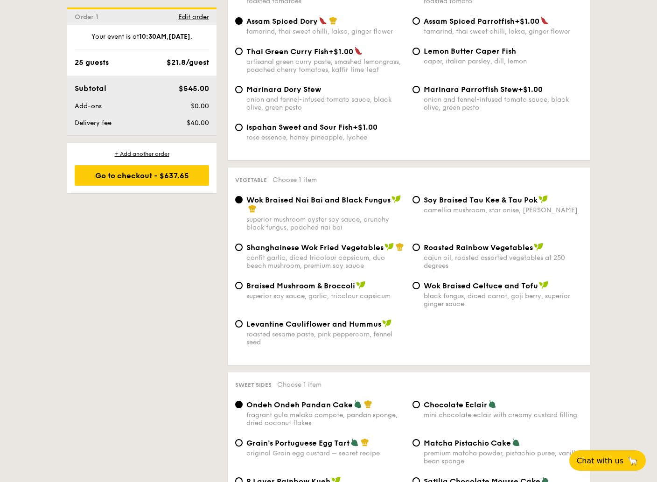
scroll to position [1154, 0]
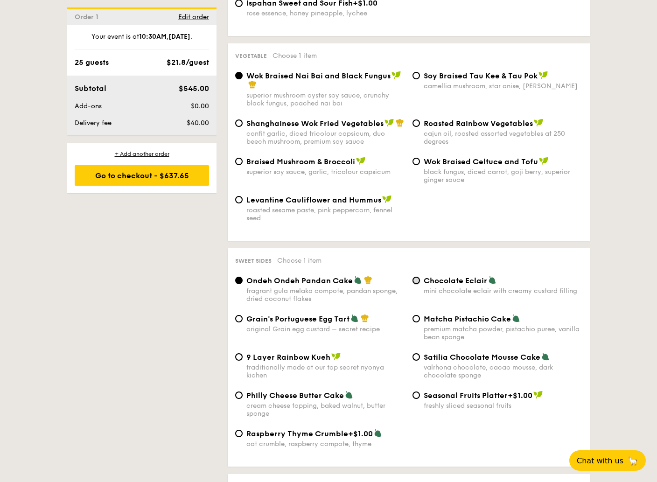
click at [415, 284] on input "Chocolate Eclair mini chocolate eclair with creamy custard filling" at bounding box center [416, 280] width 7 height 7
radio input "true"
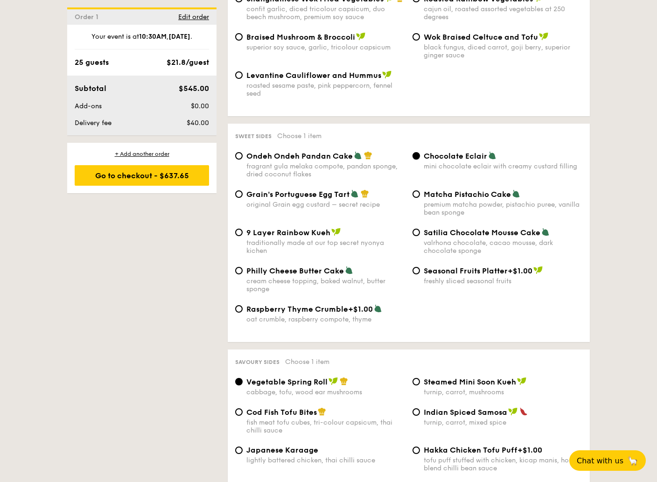
scroll to position [1403, 0]
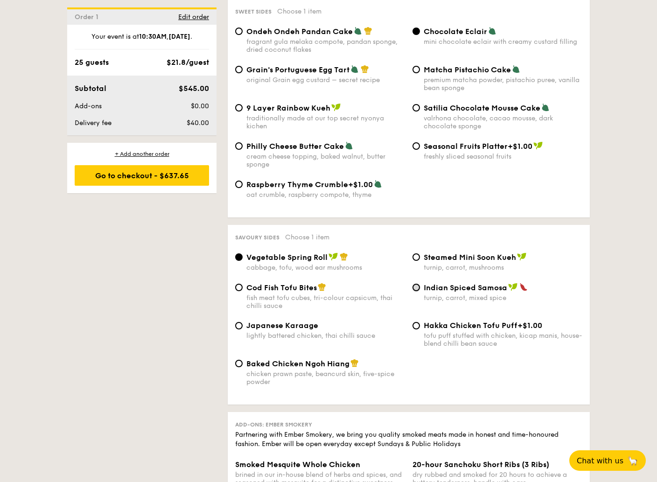
click at [413, 291] on input "Indian Spiced Samosa turnip, carrot, mixed spice" at bounding box center [416, 287] width 7 height 7
radio input "true"
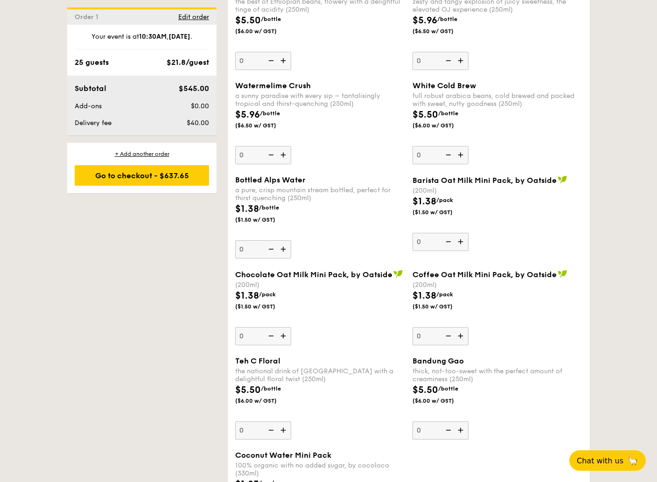
scroll to position [2219, 0]
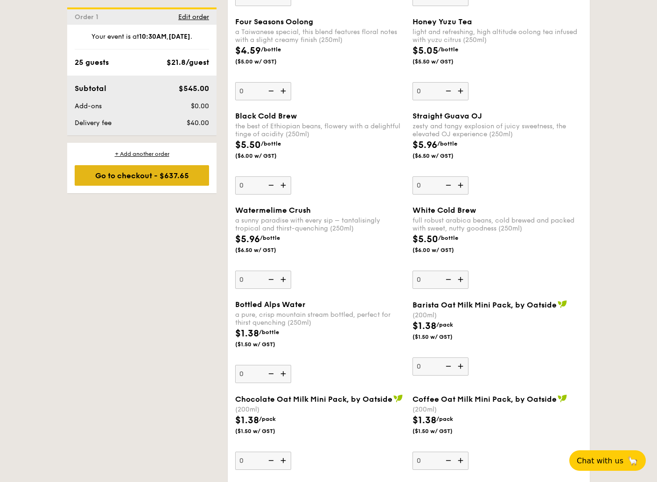
click at [150, 178] on div "Go to checkout - $637.65" at bounding box center [142, 175] width 134 height 21
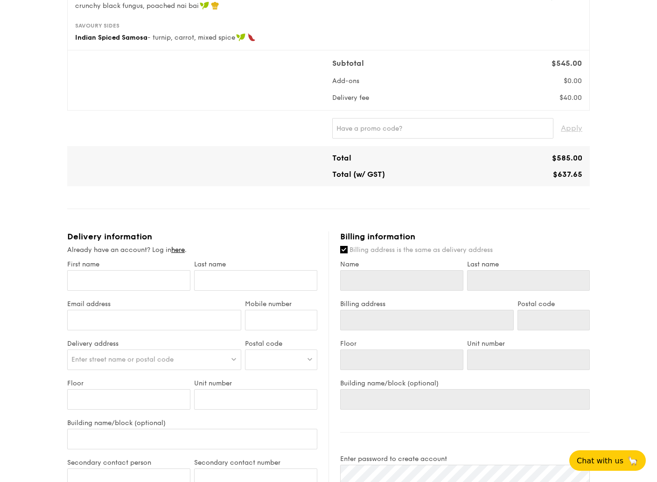
scroll to position [249, 0]
click at [157, 282] on input "First name" at bounding box center [128, 280] width 123 height 21
type input "Z"
type input "Zh"
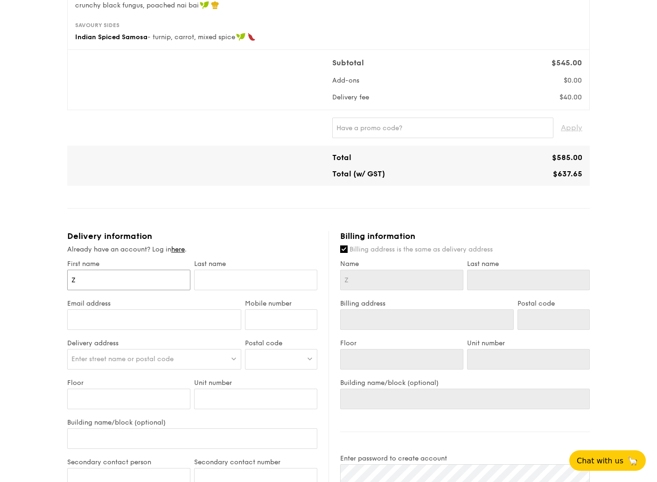
type input "Zh"
type input "Zha"
type input "Zhan"
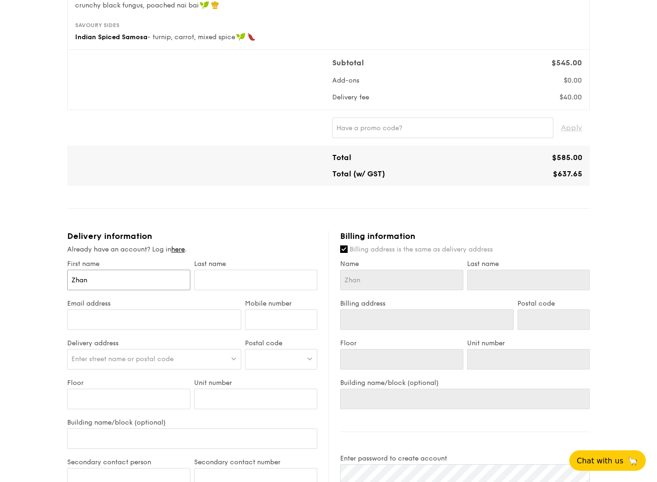
type input "Zhang"
click at [244, 280] on input "text" at bounding box center [255, 280] width 123 height 21
type input "Z"
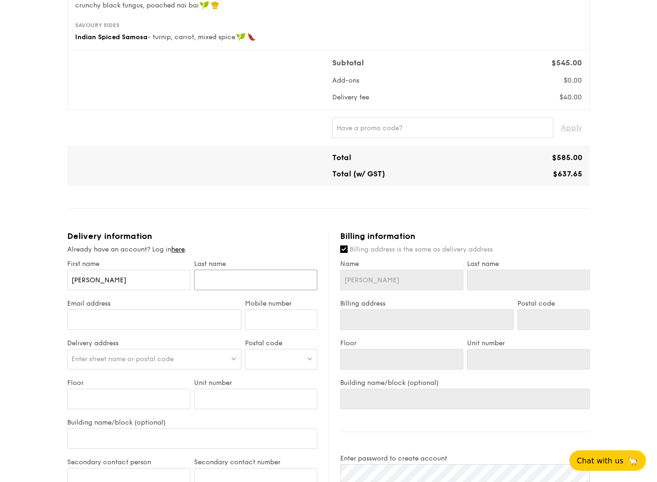
type input "Z"
type input "Zi"
click at [154, 322] on input "Email address" at bounding box center [154, 319] width 174 height 21
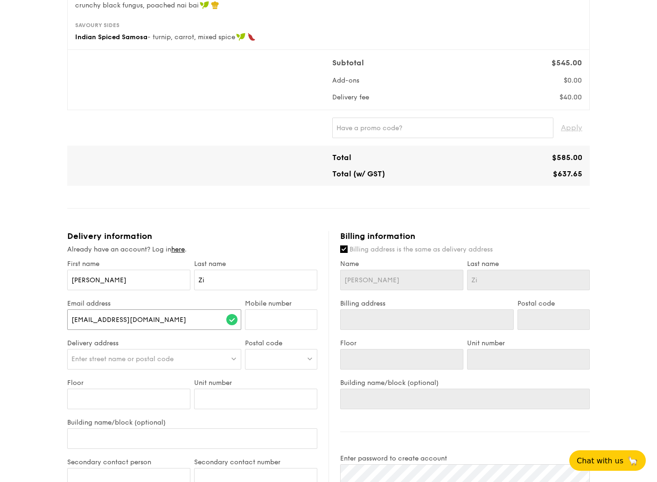
type input "account@newcentiry-cadcam.com"
click at [266, 322] on input "Mobile number" at bounding box center [281, 319] width 72 height 21
type input "93280536"
click at [203, 358] on div "Enter street name or postal code" at bounding box center [154, 359] width 174 height 21
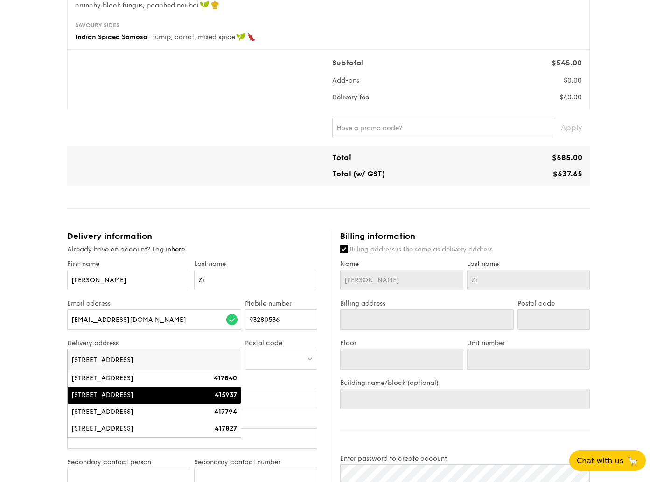
type input "7 Kaki Bukit Road 1"
click at [130, 397] on div "7 Kaki Bukit Road 1" at bounding box center [133, 395] width 124 height 9
type input "7 Kaki Bukit Road 1"
type input "415937"
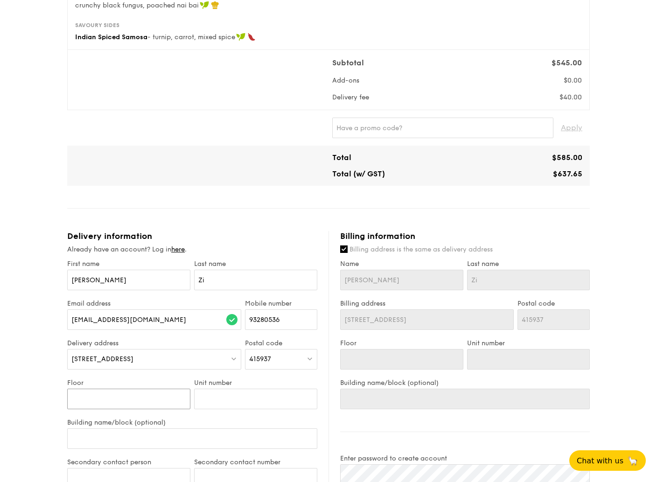
click at [132, 398] on input "Floor" at bounding box center [128, 399] width 123 height 21
type input "0"
type input "03"
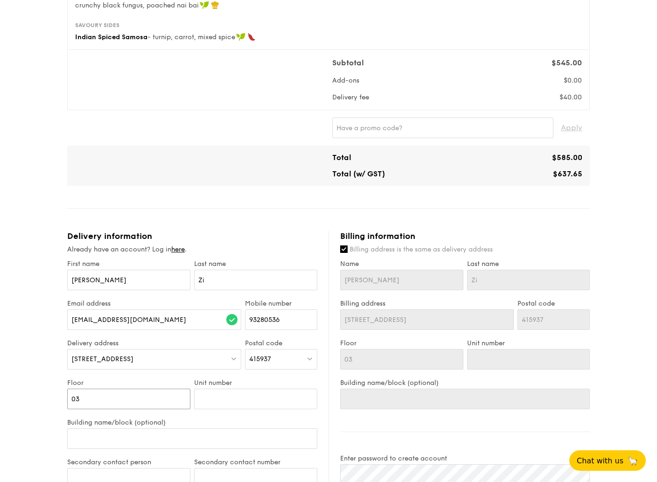
type input "03"
click at [253, 397] on input "Unit number" at bounding box center [255, 399] width 123 height 21
type input "1"
type input "16"
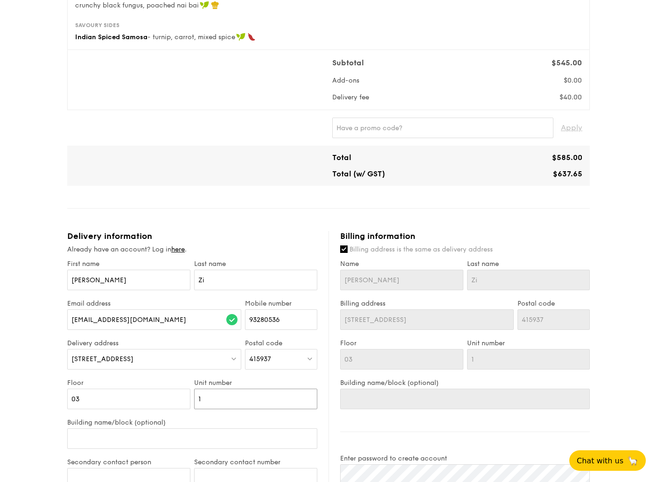
type input "16"
click at [189, 436] on input "Building name/block (optional)" at bounding box center [192, 438] width 250 height 21
type input "E"
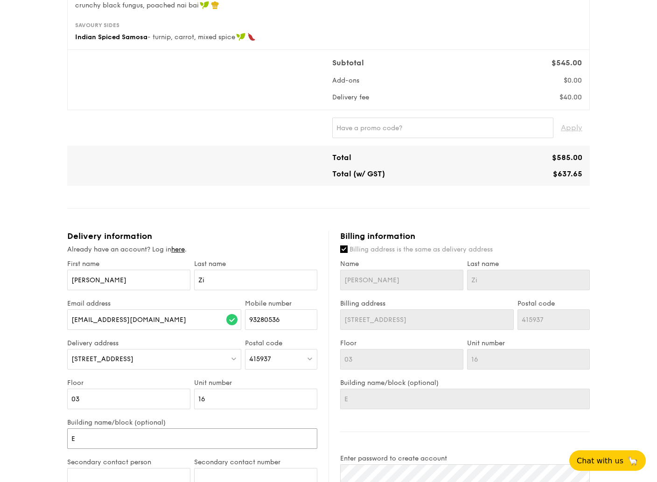
type input "Eu"
type input "Eun"
type input "Euno"
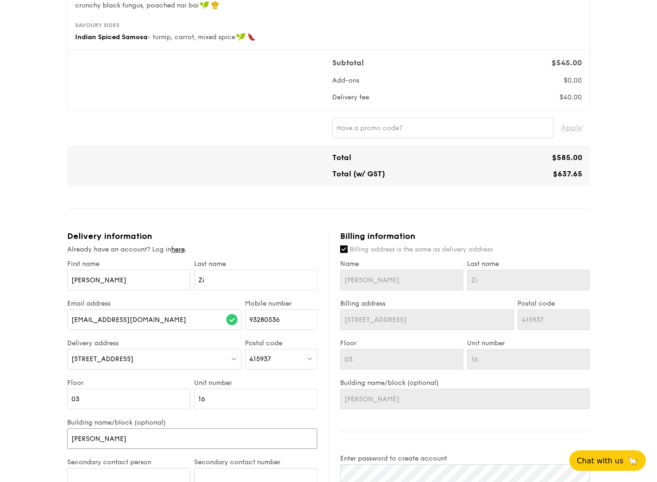
type input "Euno"
type input "Eunos"
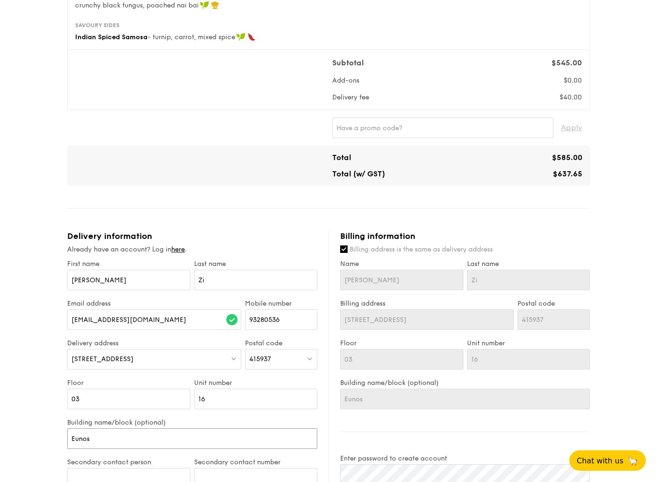
type input "Eunos T"
type input "Eunos Te"
type input "Eunos Tec"
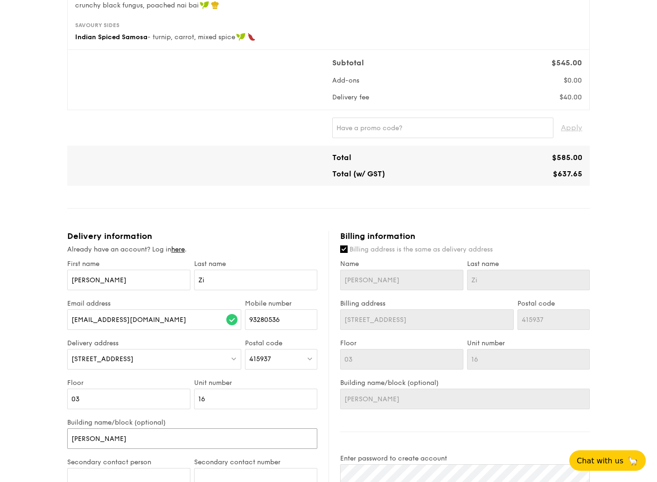
type input "Eunos Tec"
type input "Eunos Tech"
type input "Eunos Techn"
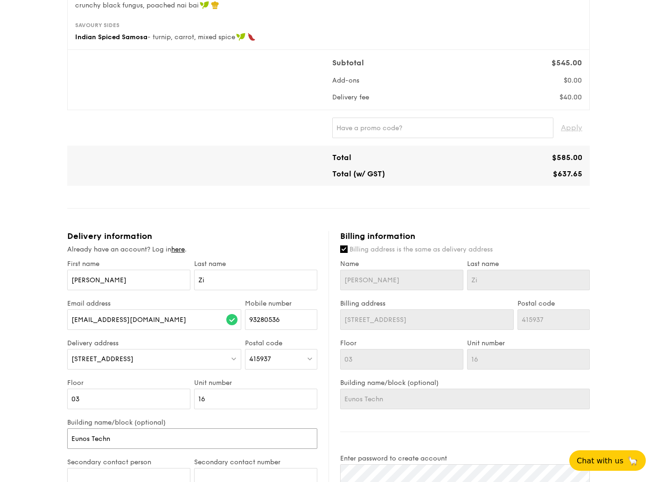
type input "Eunos Techno"
type input "Eunos Technol"
type input "Eunos Technoli"
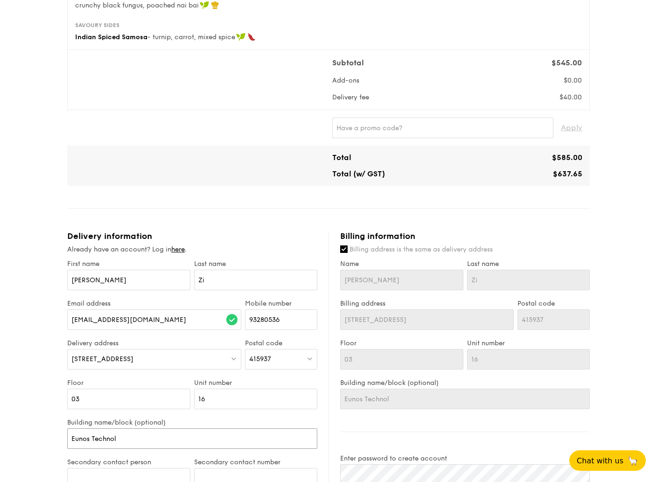
type input "Eunos Technoli"
type input "Eunos Technolin"
type input "Eunos Technolink"
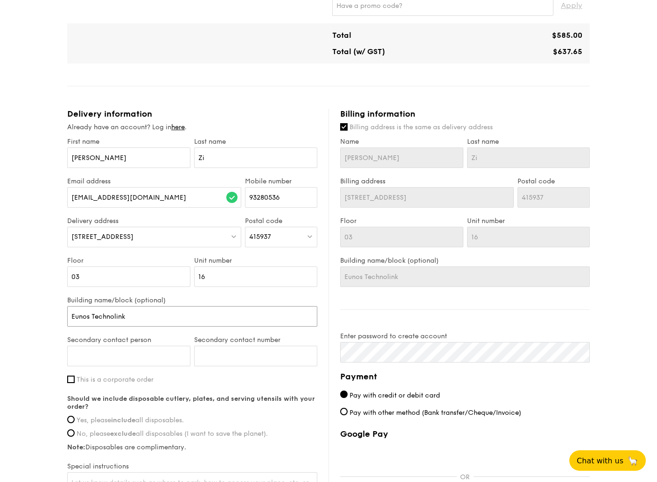
scroll to position [373, 0]
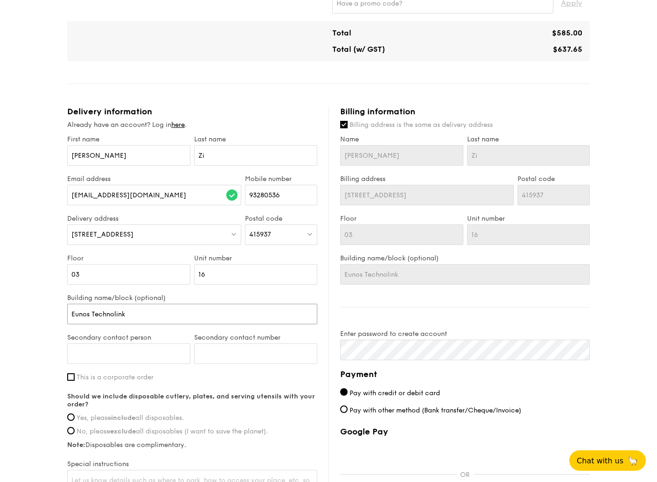
type input "Eunos Technolink"
click at [107, 351] on input "Secondary contact person" at bounding box center [128, 353] width 123 height 21
type input "68482280"
click at [235, 351] on input "Secondary contact number" at bounding box center [255, 353] width 123 height 21
type input "68482280"
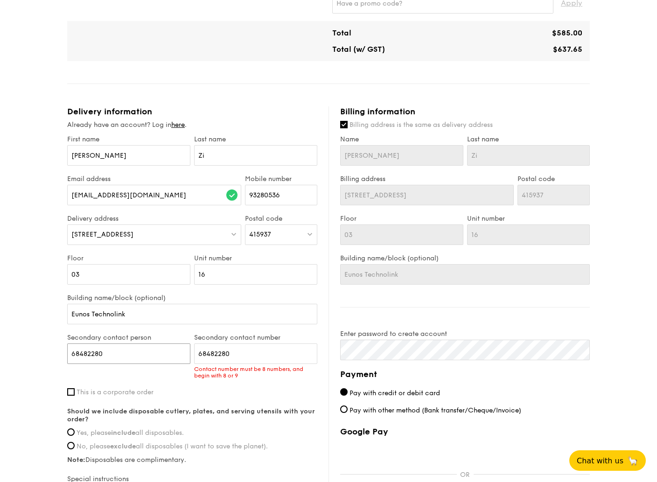
drag, startPoint x: 148, startPoint y: 353, endPoint x: -16, endPoint y: 347, distance: 164.4
click at [0, 347] on html "1 - Select menu 2 - Select items 3 - Check out Mini Buffet $21.80 /guest ($23.7…" at bounding box center [328, 133] width 657 height 1012
type input "L"
click at [77, 355] on input "Ma, Lava" at bounding box center [128, 353] width 123 height 21
type input "Ms, Lava"
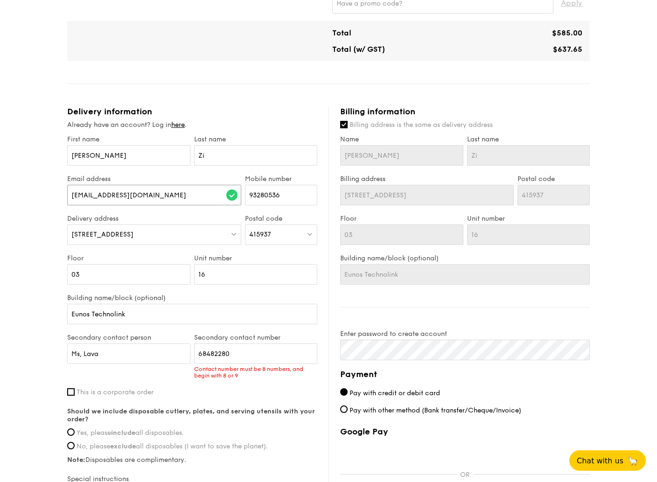
click at [130, 195] on input "account@newcentiry-cadcam.com" at bounding box center [154, 195] width 174 height 21
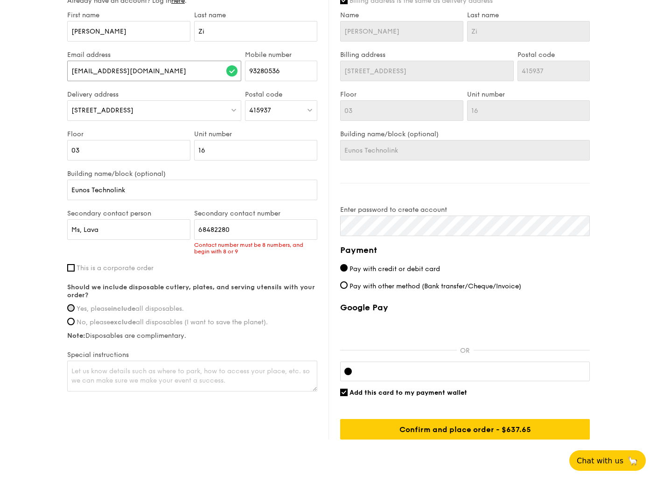
type input "account@newcentury-cadcam.com"
click at [73, 308] on input "Yes, please include all disposables." at bounding box center [70, 307] width 7 height 7
radio input "true"
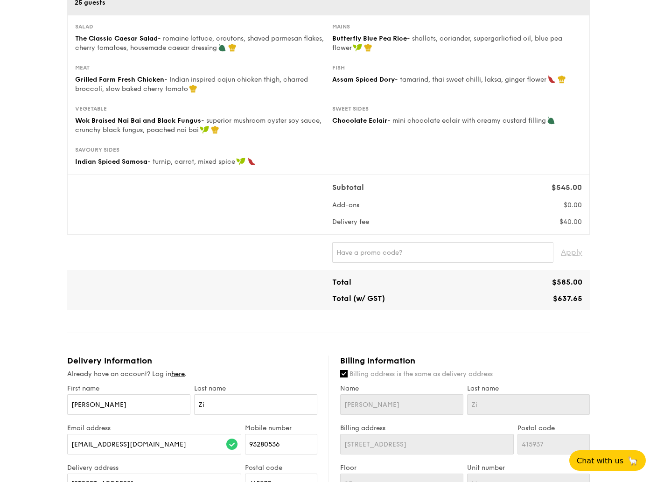
scroll to position [373, 0]
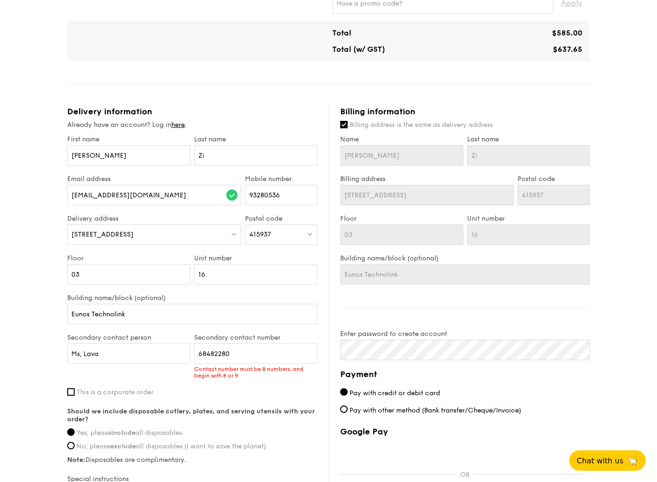
click at [385, 395] on span "Pay with credit or debit card" at bounding box center [395, 393] width 91 height 8
click at [348, 395] on input "Pay with credit or debit card" at bounding box center [343, 391] width 7 height 7
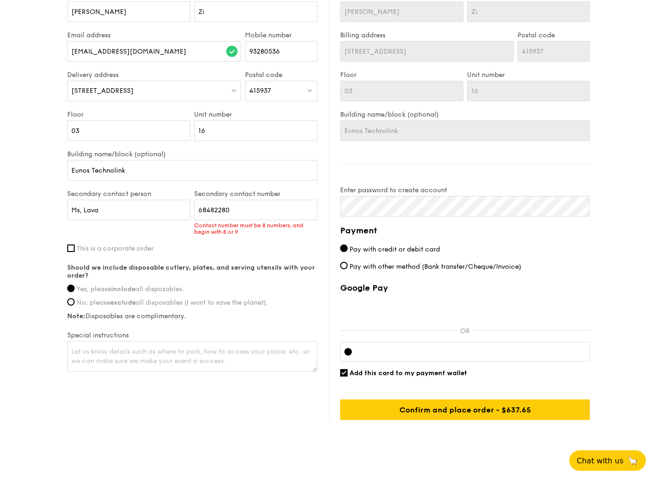
scroll to position [527, 0]
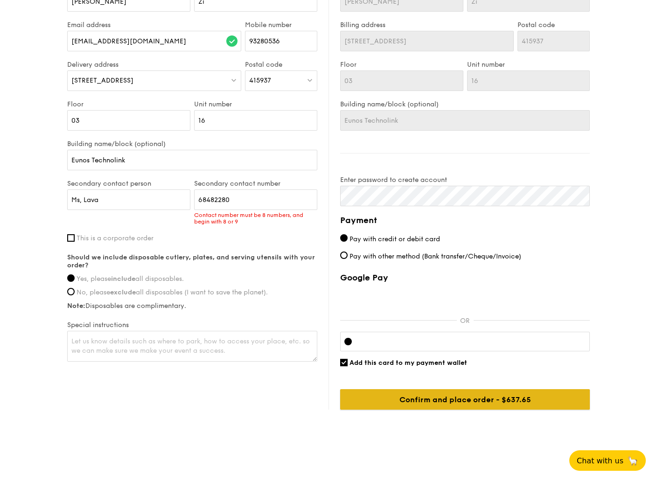
click at [473, 399] on input "Confirm and place order - $637.65" at bounding box center [465, 399] width 250 height 21
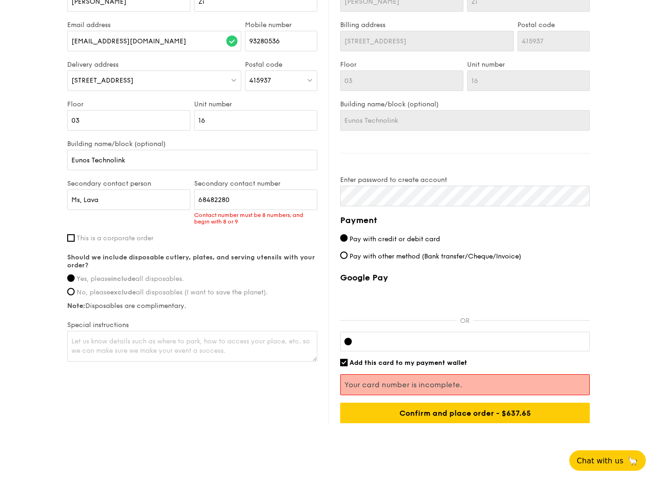
click at [339, 359] on div "Billing information Billing address is the same as delivery address Name Zhang …" at bounding box center [459, 187] width 261 height 471
click at [345, 361] on input "Add this card to my payment wallet" at bounding box center [343, 362] width 7 height 7
checkbox input "false"
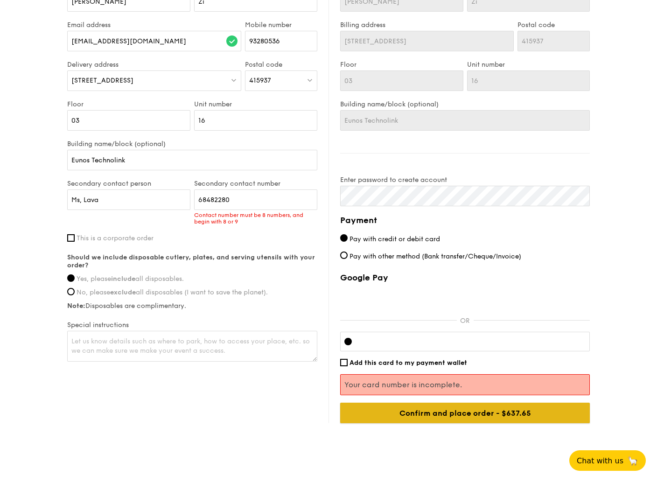
click at [474, 413] on input "Confirm and place order - $637.65" at bounding box center [465, 413] width 250 height 21
click at [489, 411] on input "Confirm and place order - $637.65" at bounding box center [465, 413] width 250 height 21
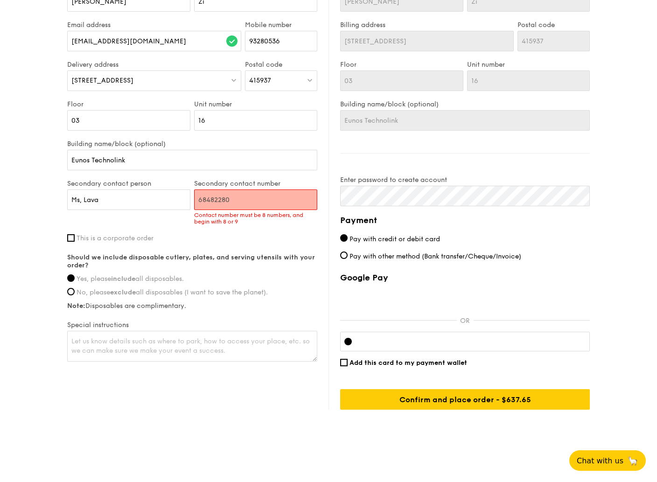
click at [438, 384] on div "Google Pay OR Add this card to my payment wallet Confirm and place order - $637…" at bounding box center [465, 341] width 250 height 137
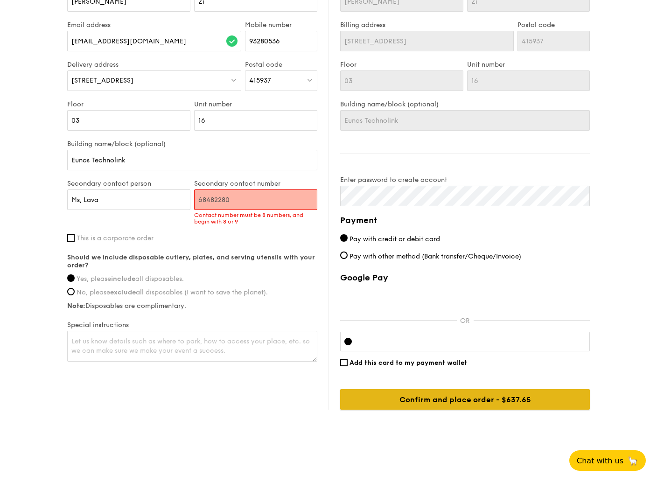
click at [434, 397] on input "Confirm and place order - $637.65" at bounding box center [465, 399] width 250 height 21
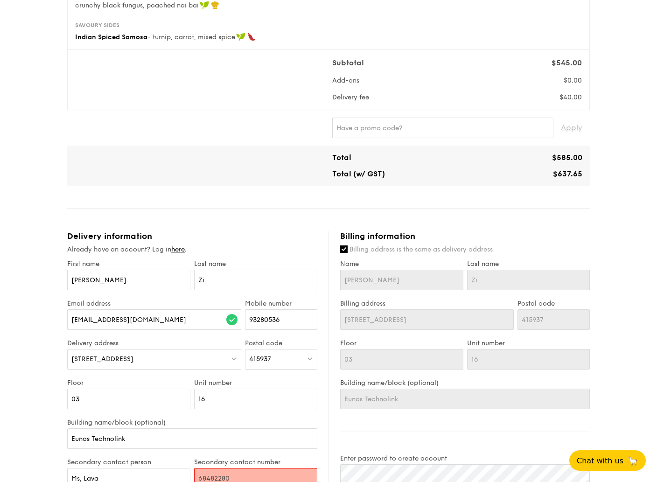
scroll to position [497, 0]
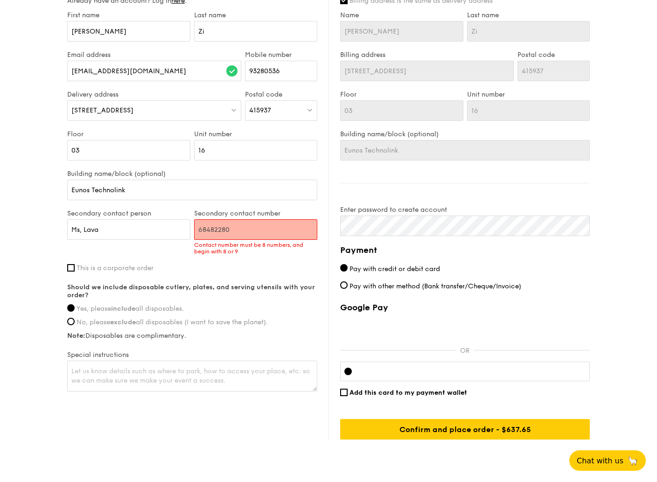
drag, startPoint x: 261, startPoint y: 225, endPoint x: 82, endPoint y: 214, distance: 179.5
click at [82, 214] on div "Secondary contact person Ms, Lava Secondary contact number 68482280 Contact num…" at bounding box center [192, 237] width 254 height 55
type input "90291699"
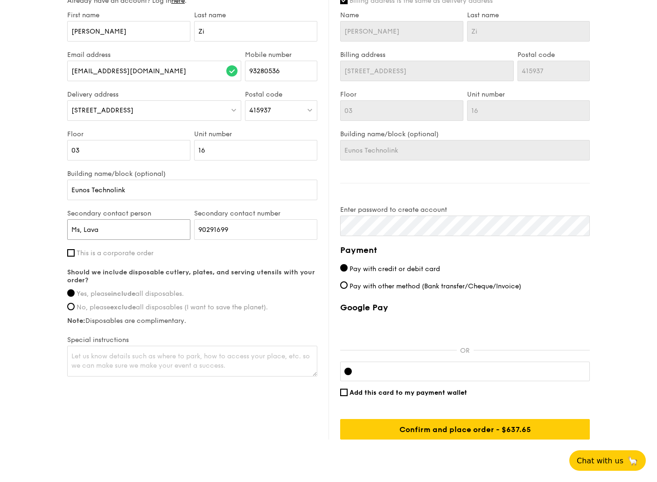
drag, startPoint x: 124, startPoint y: 230, endPoint x: 44, endPoint y: 231, distance: 79.8
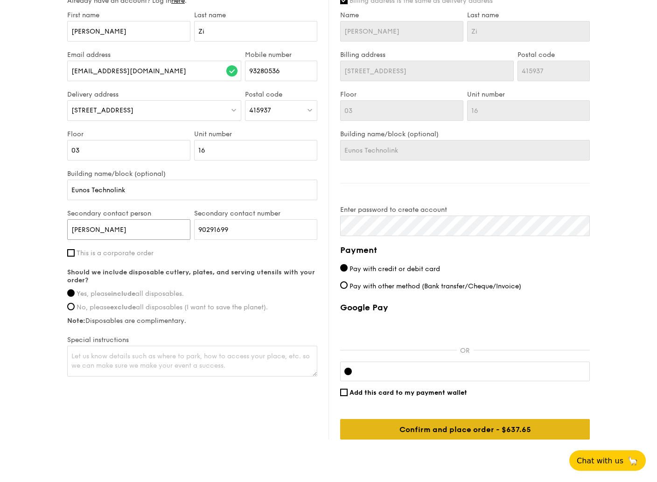
type input "Eric"
click at [475, 430] on input "Confirm and place order - $637.65" at bounding box center [465, 429] width 250 height 21
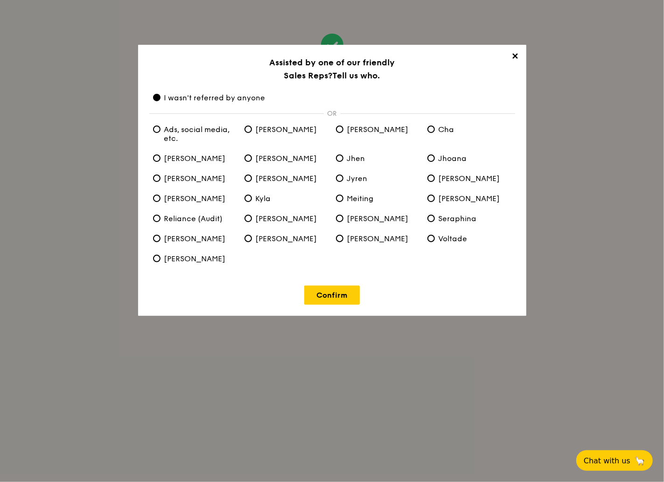
click at [512, 58] on span "✕" at bounding box center [515, 57] width 13 height 13
